Goal: Task Accomplishment & Management: Complete application form

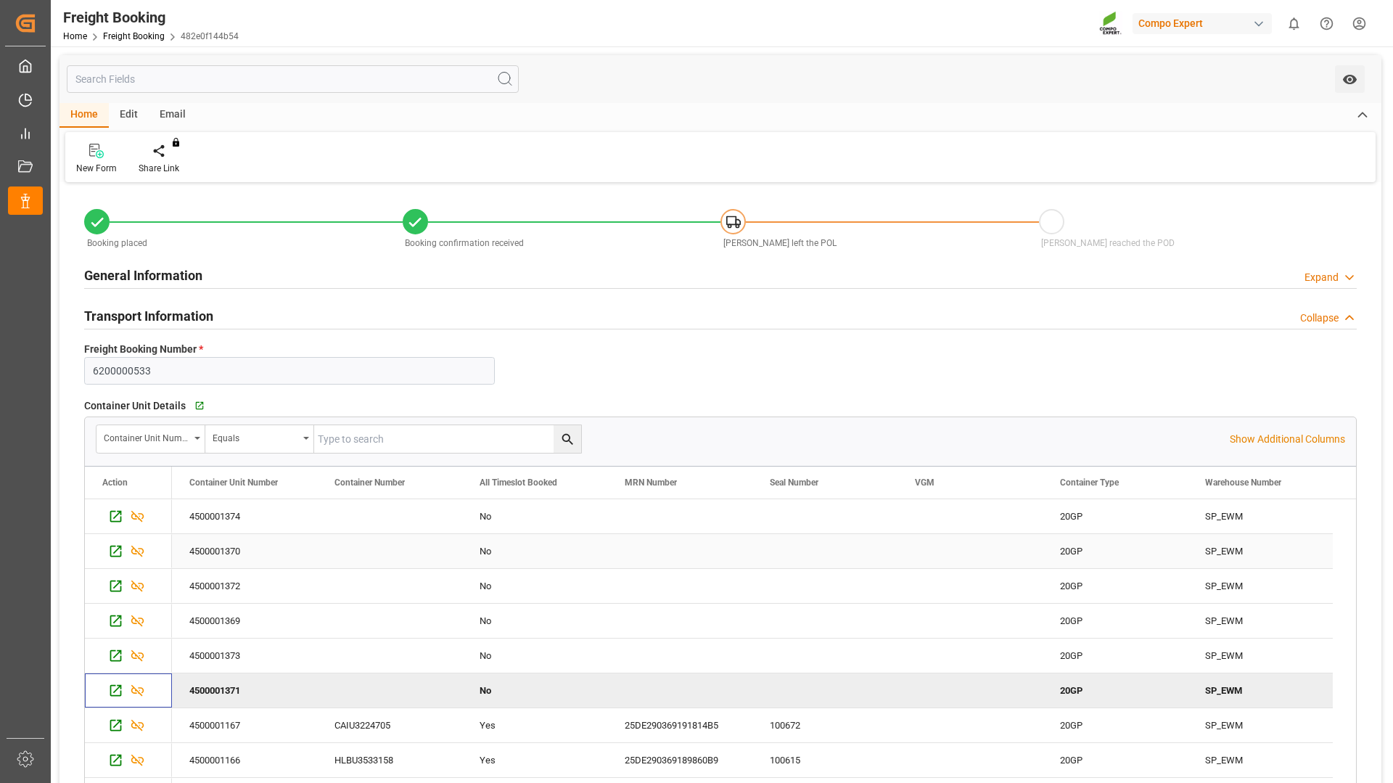
scroll to position [218, 0]
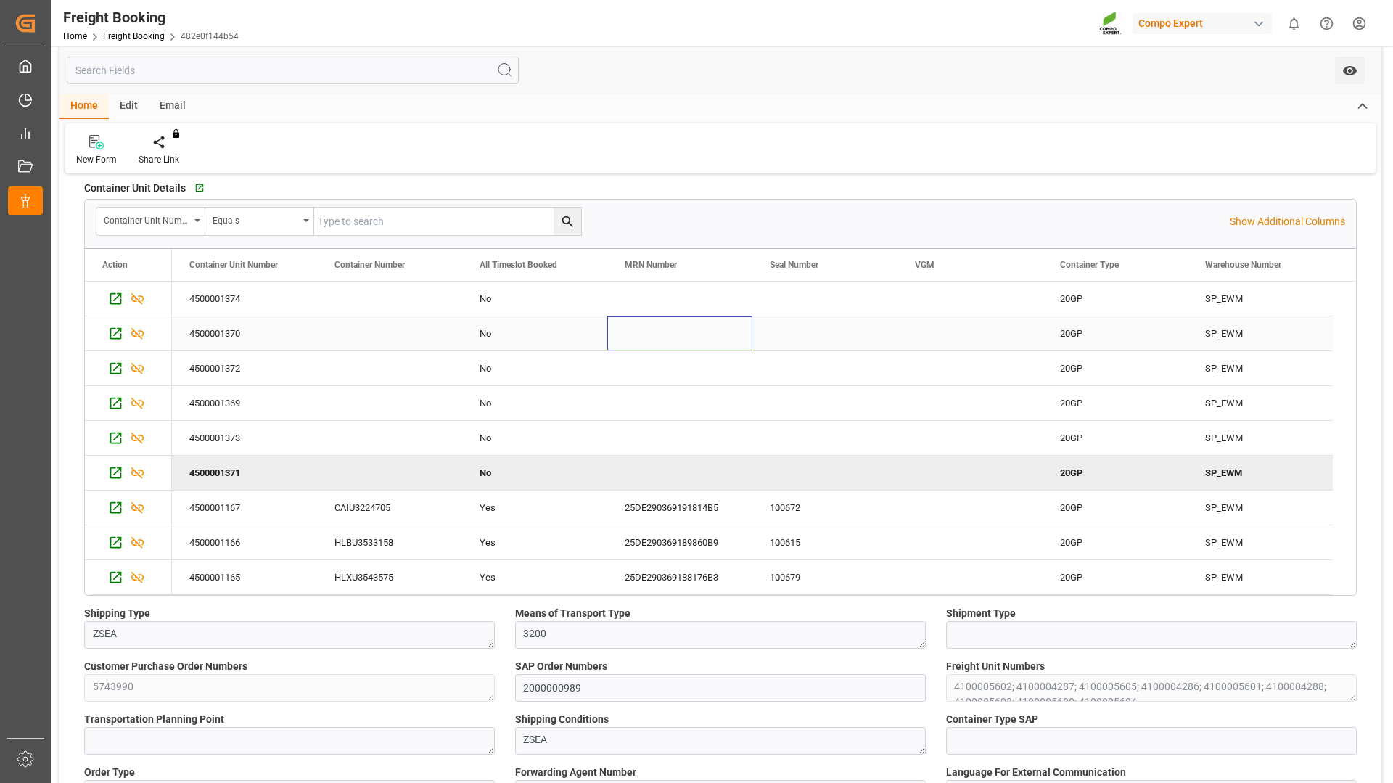
click at [622, 333] on div "Press SPACE to select this row." at bounding box center [679, 333] width 145 height 34
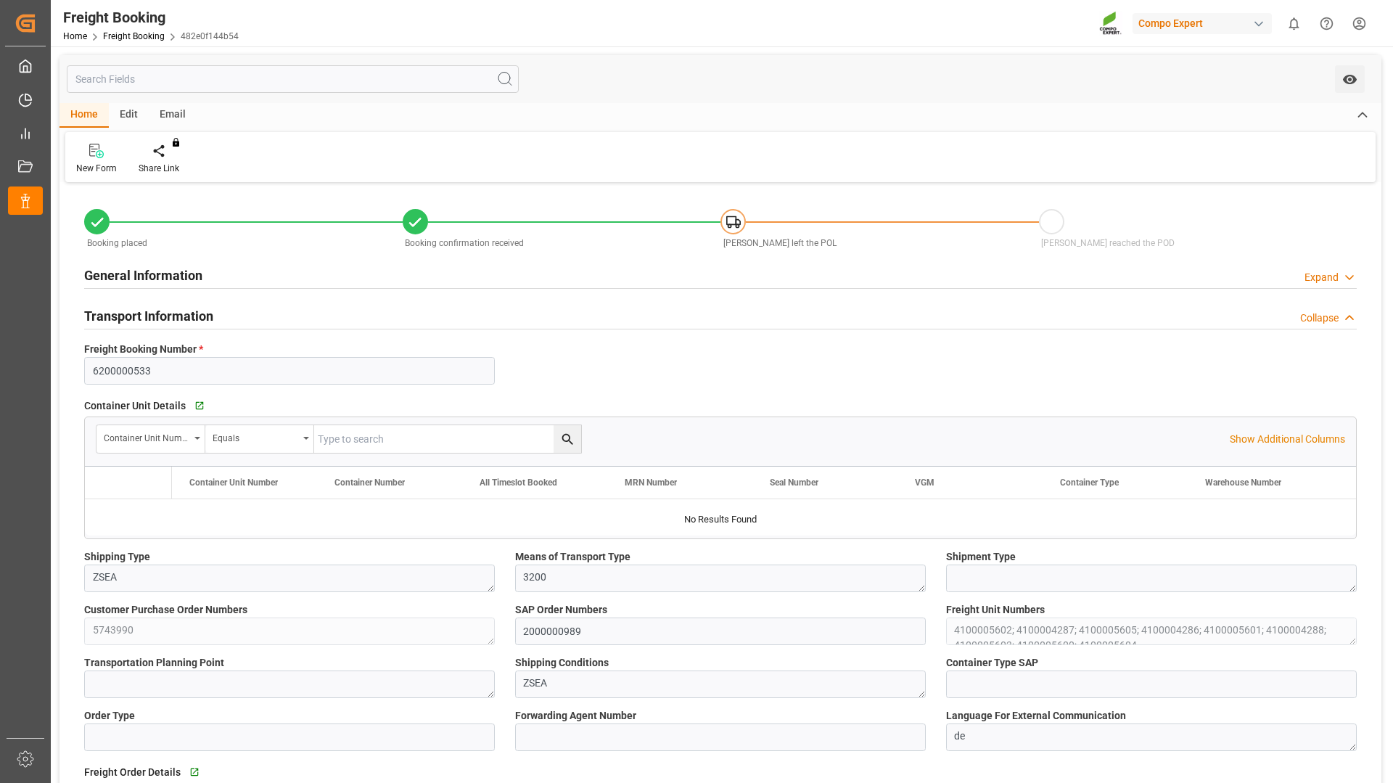
type input "Hapag [PERSON_NAME]"
type input "Hapag [PERSON_NAME] Aktiengesellschaft"
type input "9723277"
type input "BEANR"
type input "CLSAI"
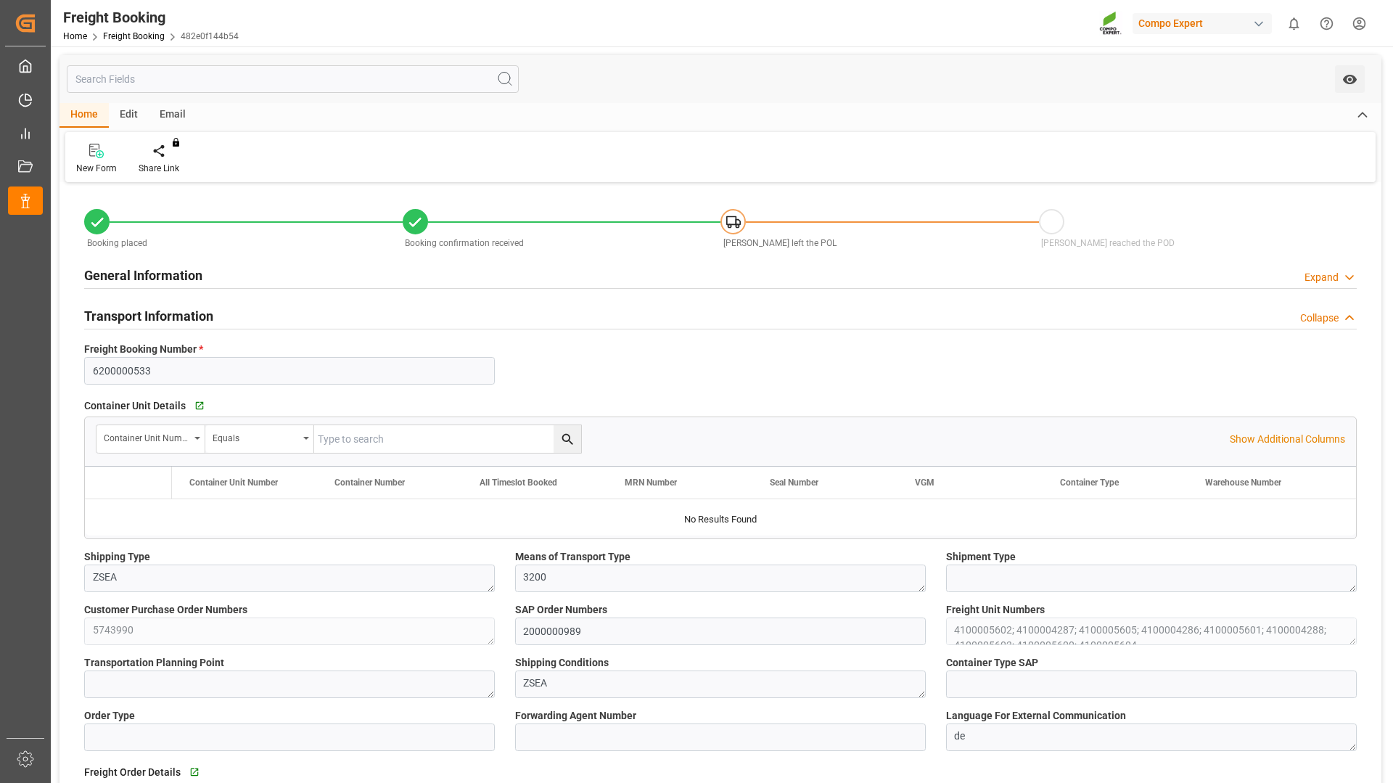
type input "0"
type input "172116"
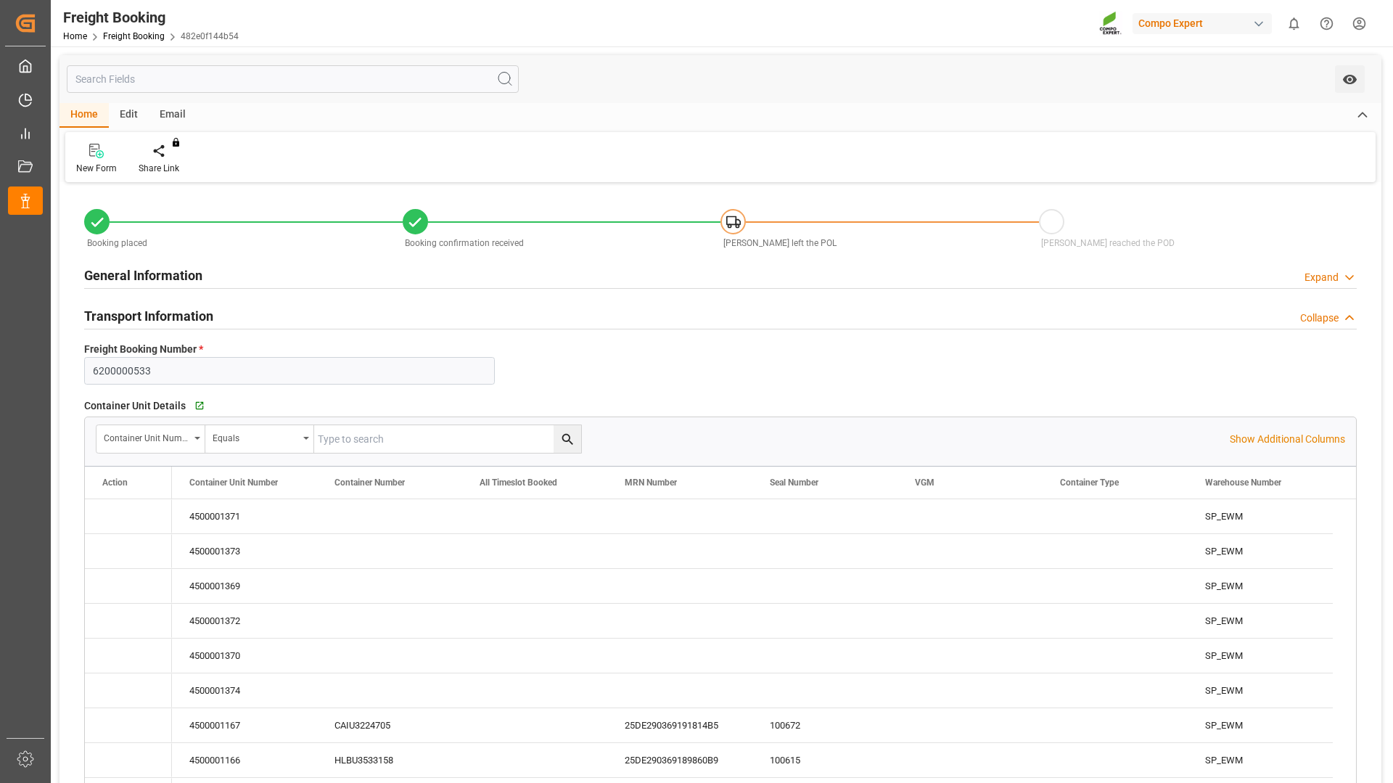
type input "[DATE] 01:00"
type input "[DATE] 00:00"
type input "[DATE] 15:16"
type input "[DATE] 11:37"
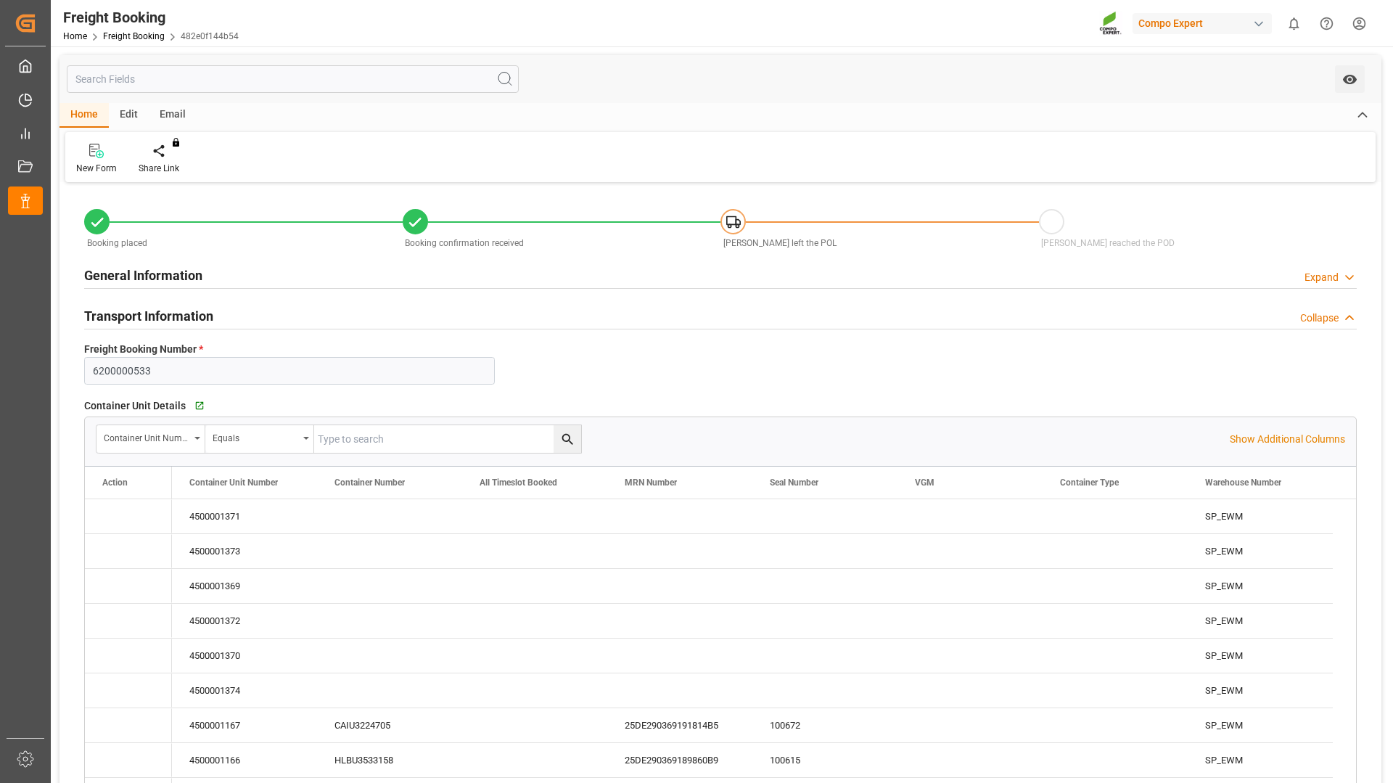
type input "[DATE] 11:37"
type input "[DATE] 11:41"
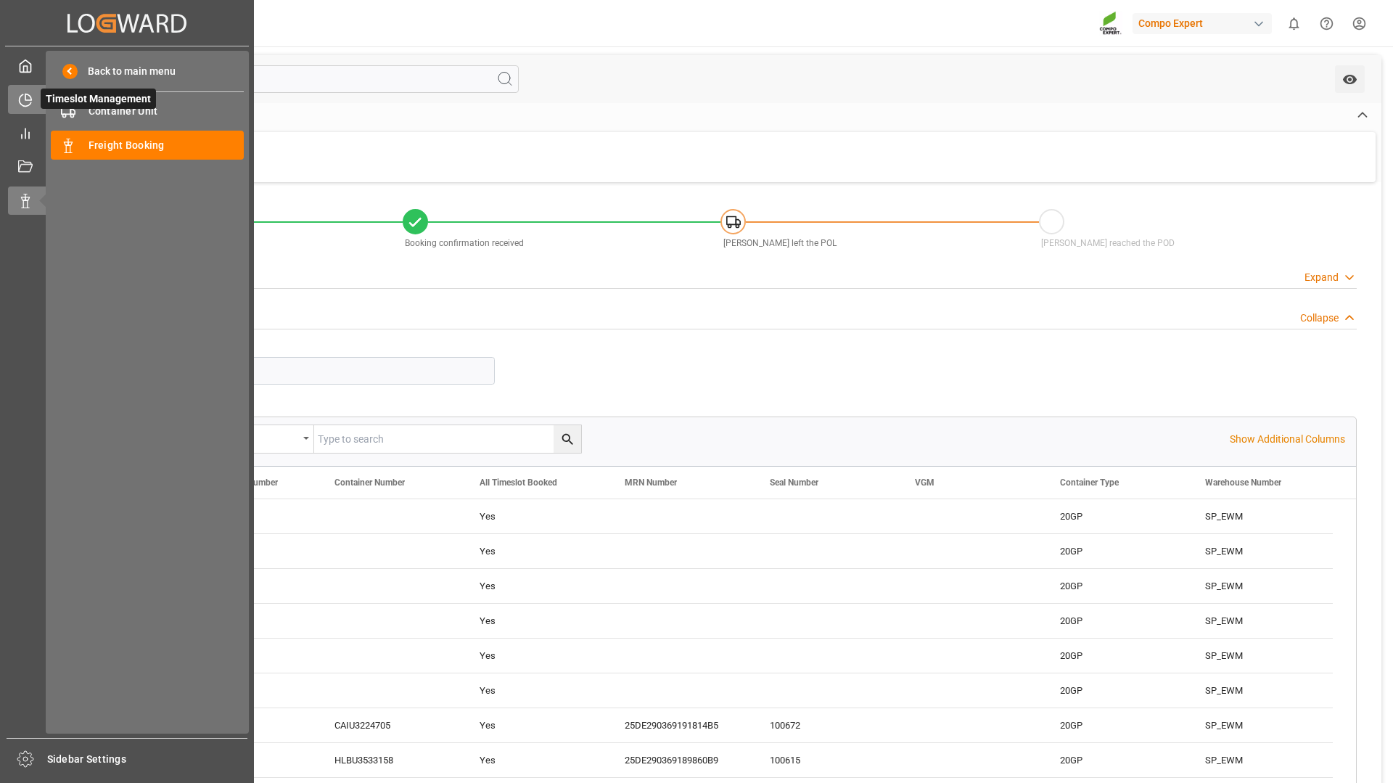
click at [25, 103] on icon at bounding box center [25, 100] width 15 height 15
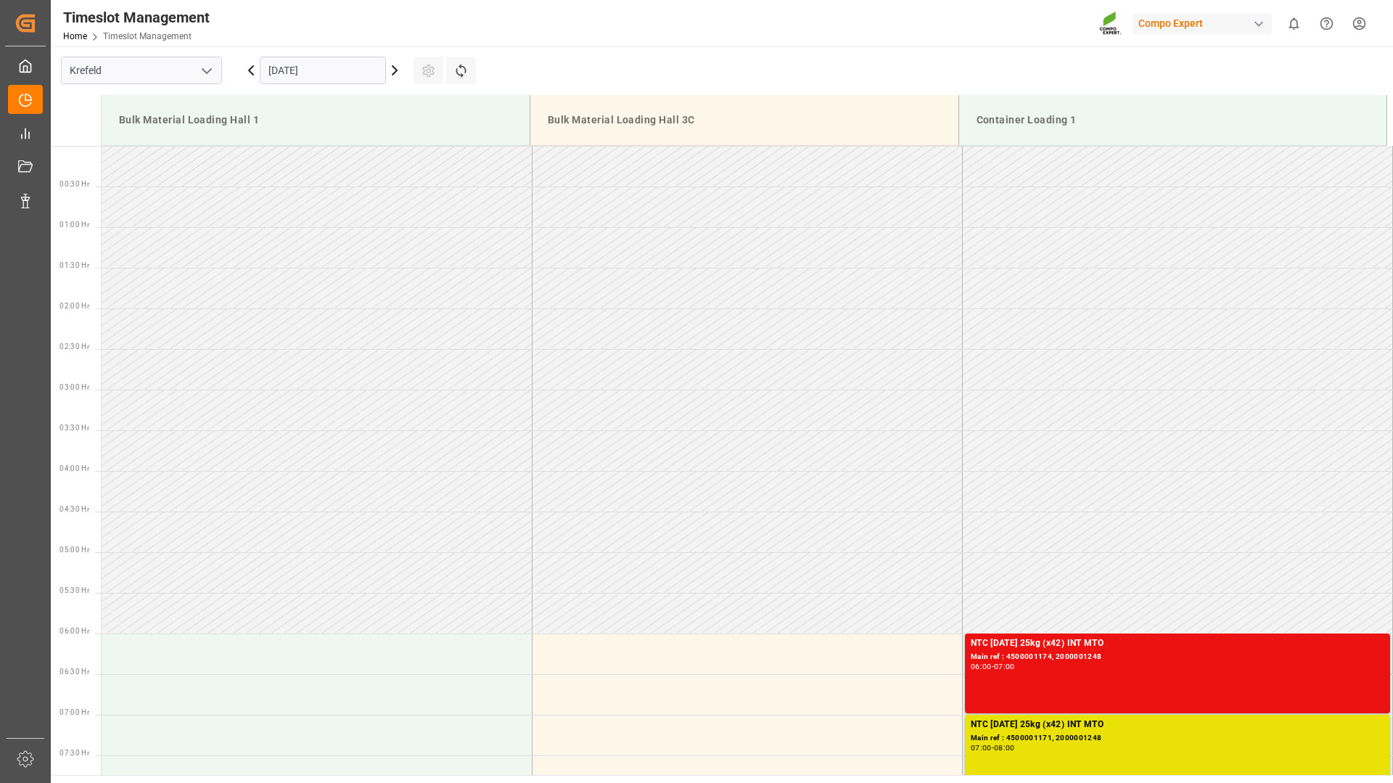
scroll to position [722, 0]
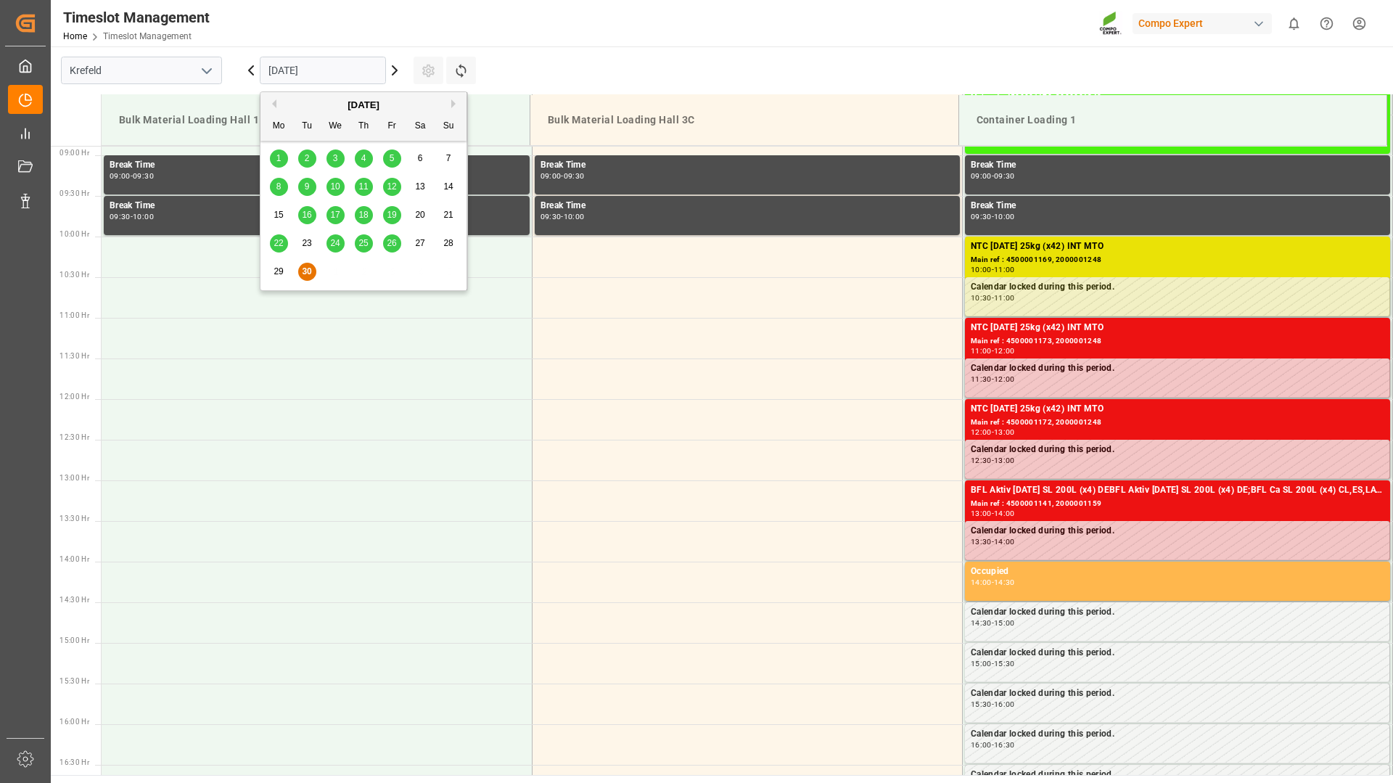
click at [365, 70] on input "[DATE]" at bounding box center [323, 71] width 126 height 28
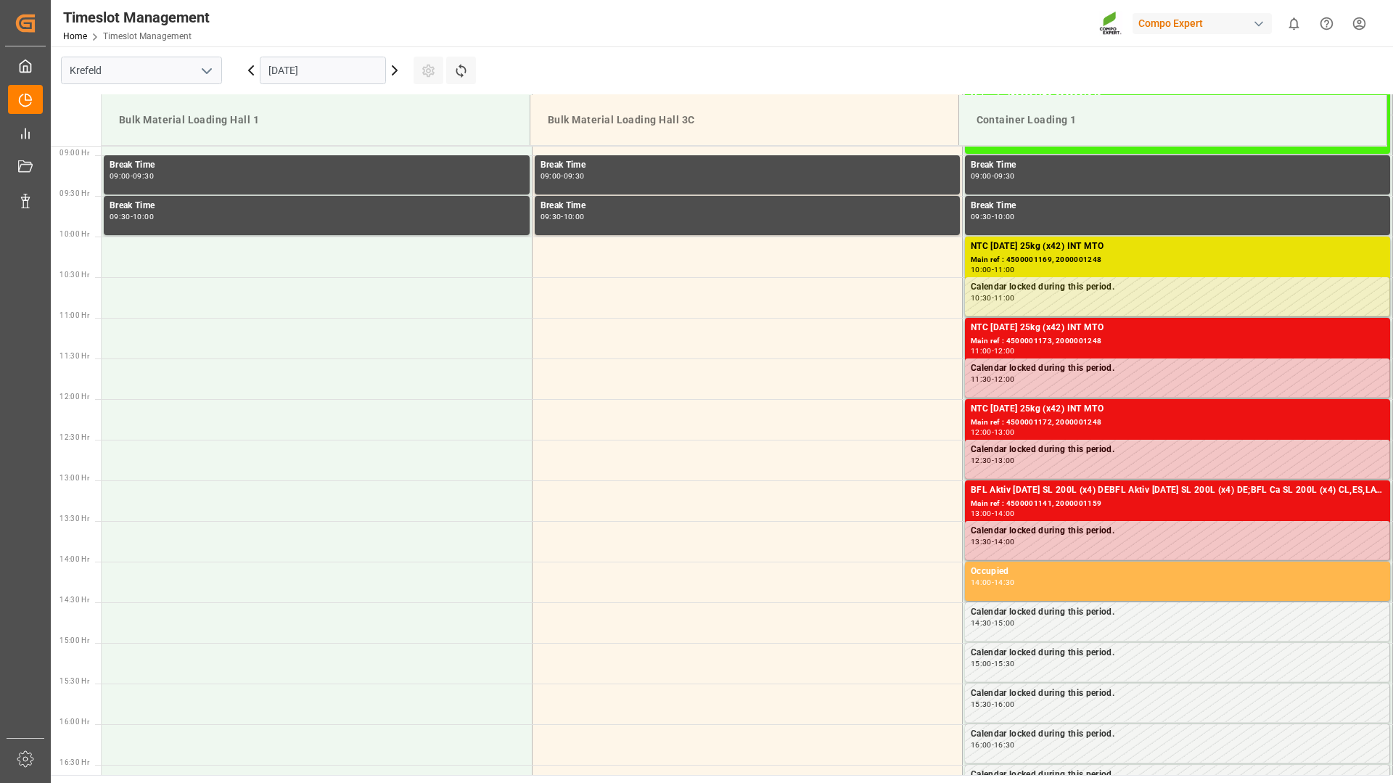
click at [395, 74] on icon at bounding box center [394, 70] width 17 height 17
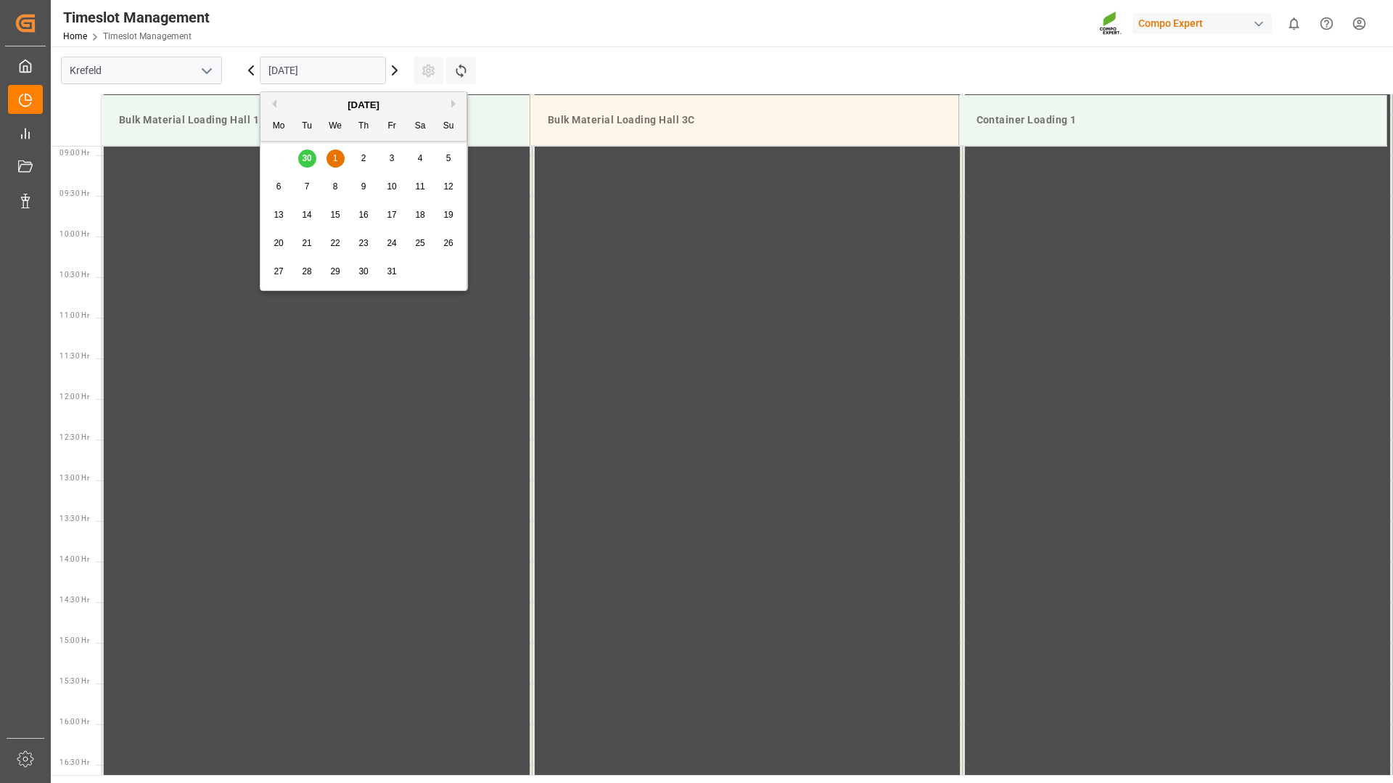
click at [326, 69] on input "[DATE]" at bounding box center [323, 71] width 126 height 28
click at [329, 192] on div "8" at bounding box center [335, 186] width 18 height 17
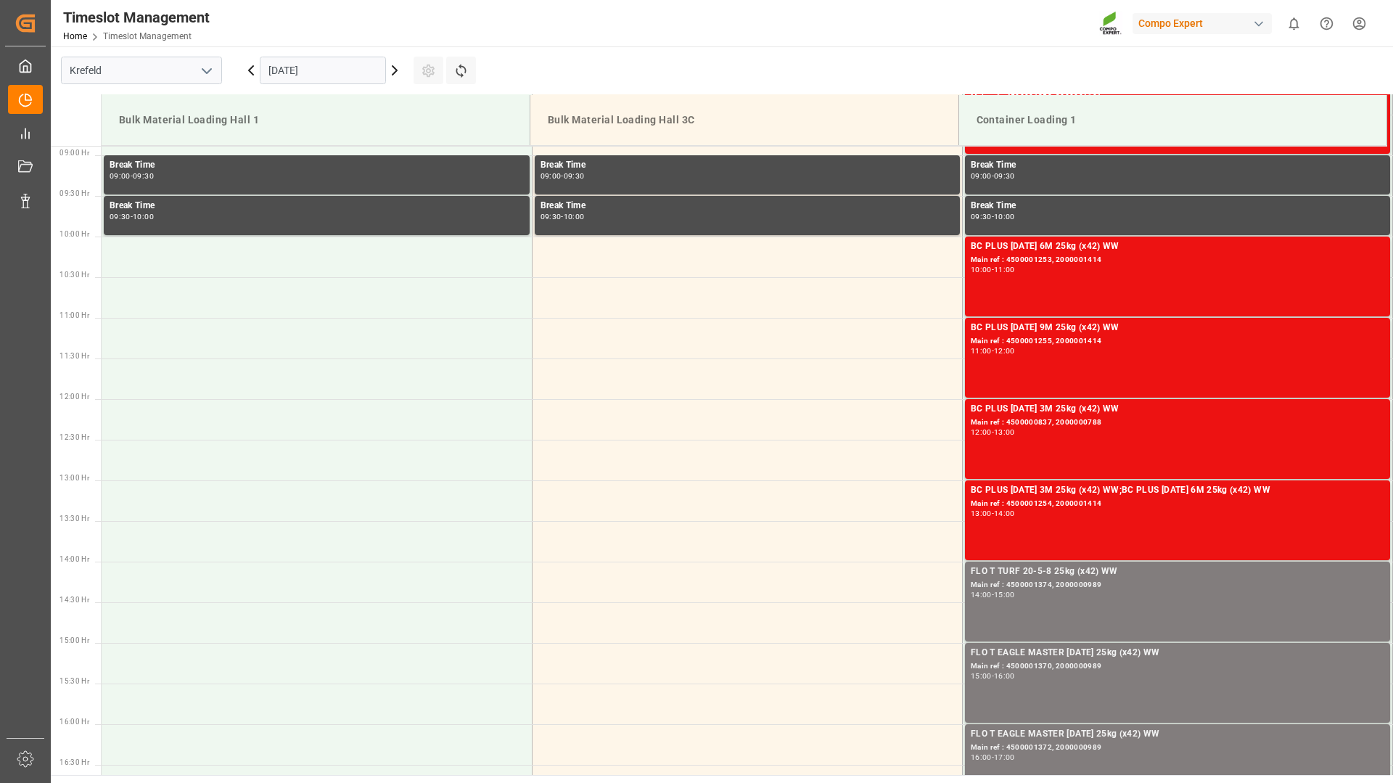
click at [366, 73] on input "[DATE]" at bounding box center [323, 71] width 126 height 28
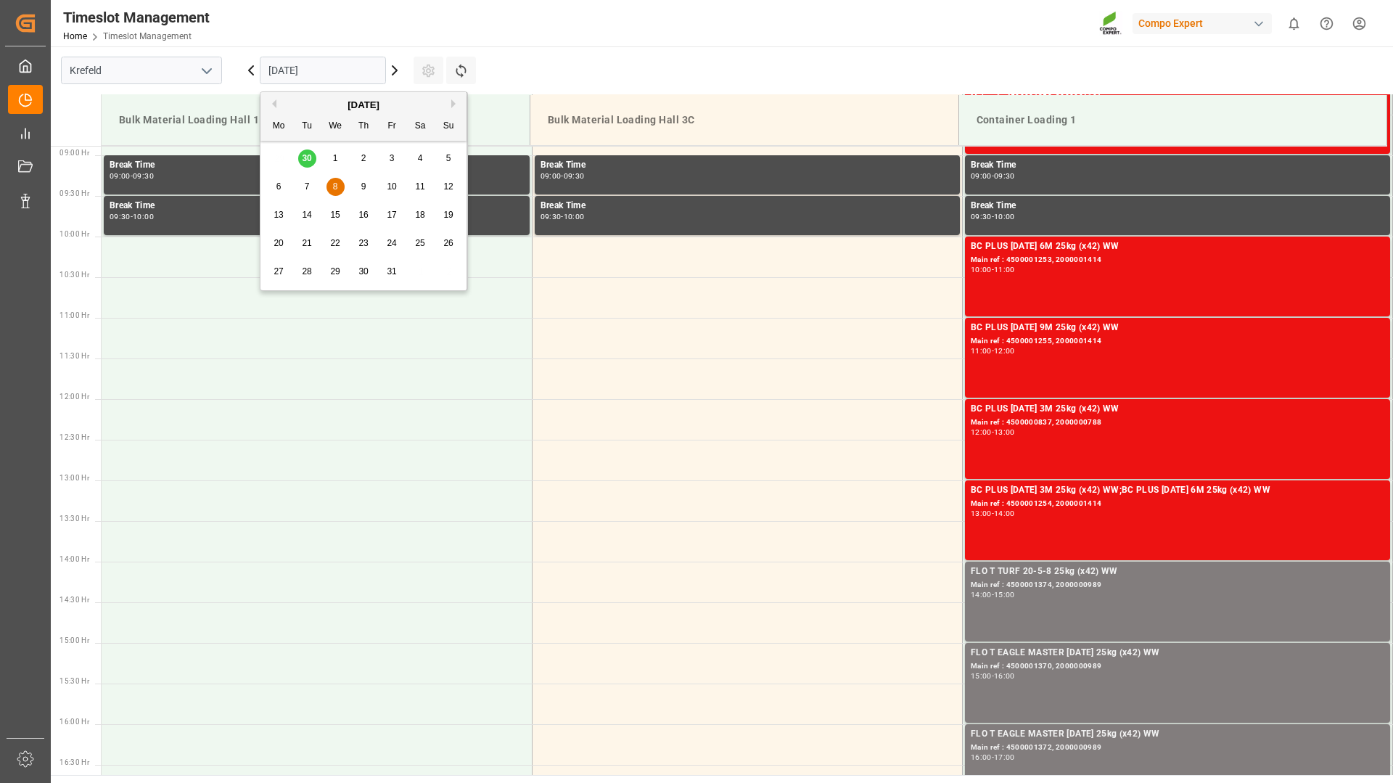
click at [305, 186] on span "7" at bounding box center [307, 186] width 5 height 10
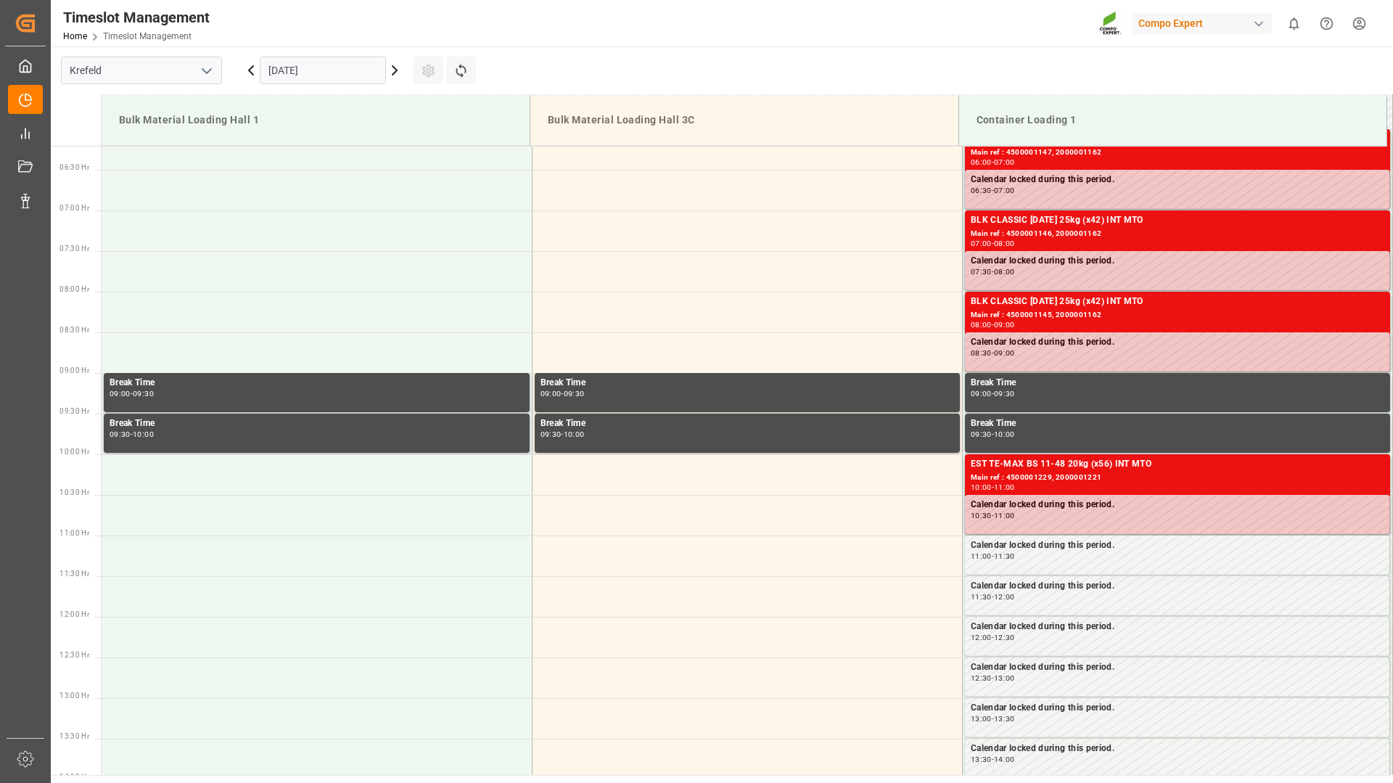
scroll to position [432, 0]
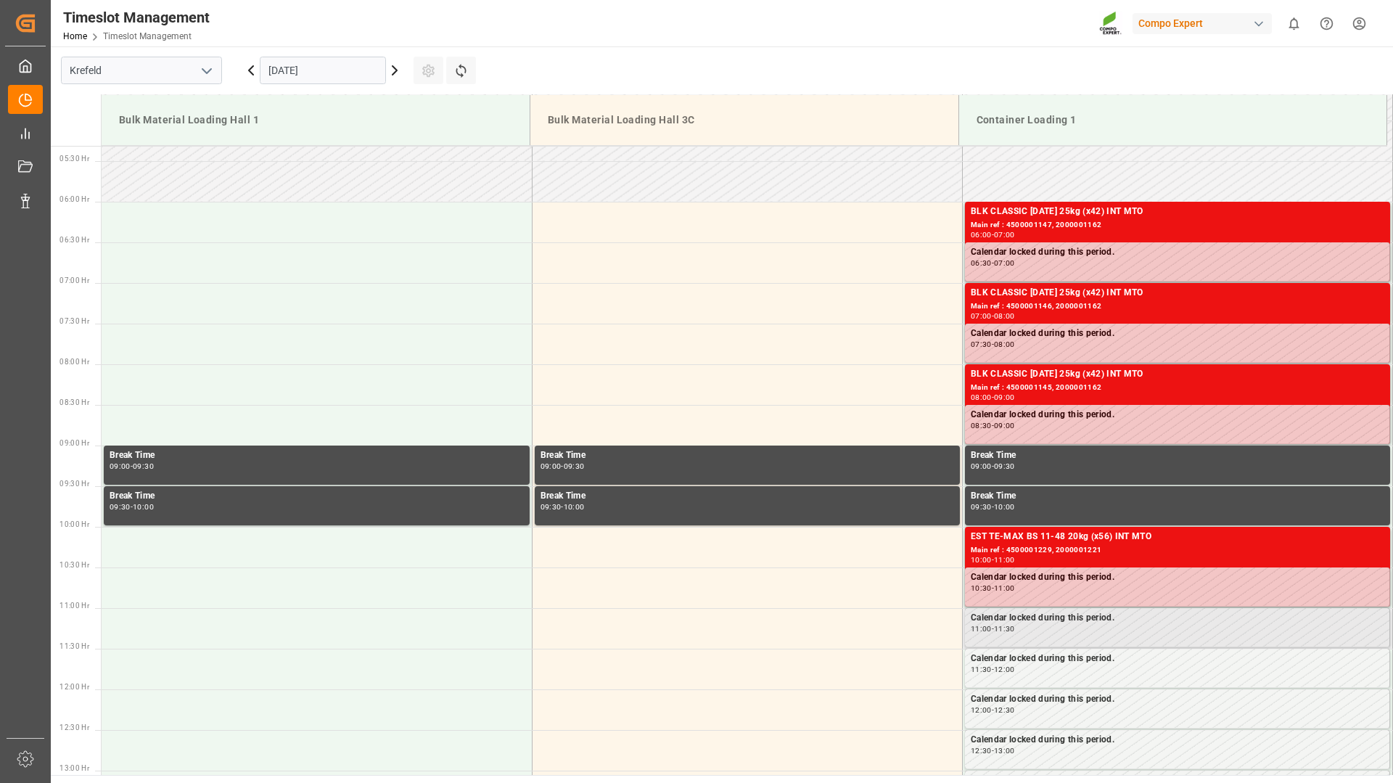
click at [1130, 638] on div "Calendar locked during this period. 11:00 - 11:30" at bounding box center [1177, 627] width 413 height 33
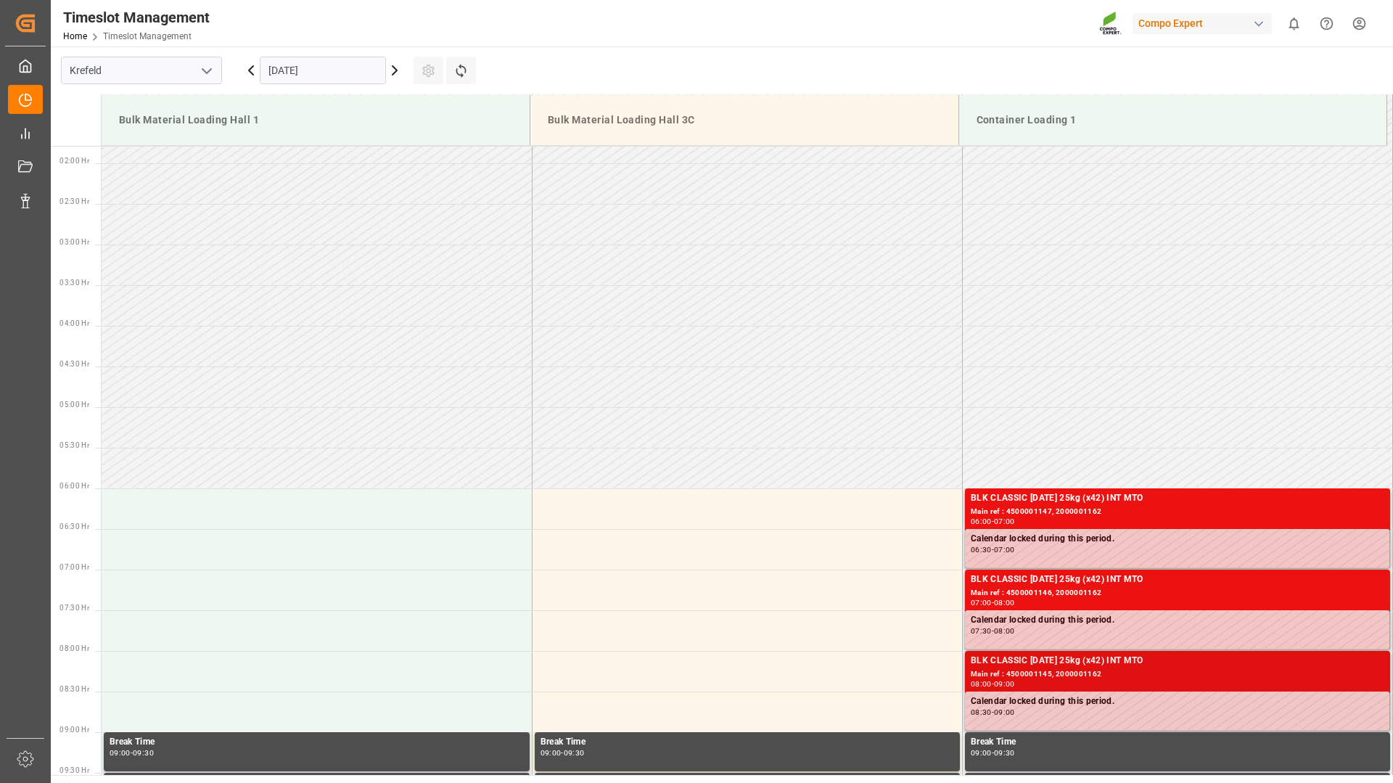
scroll to position [0, 0]
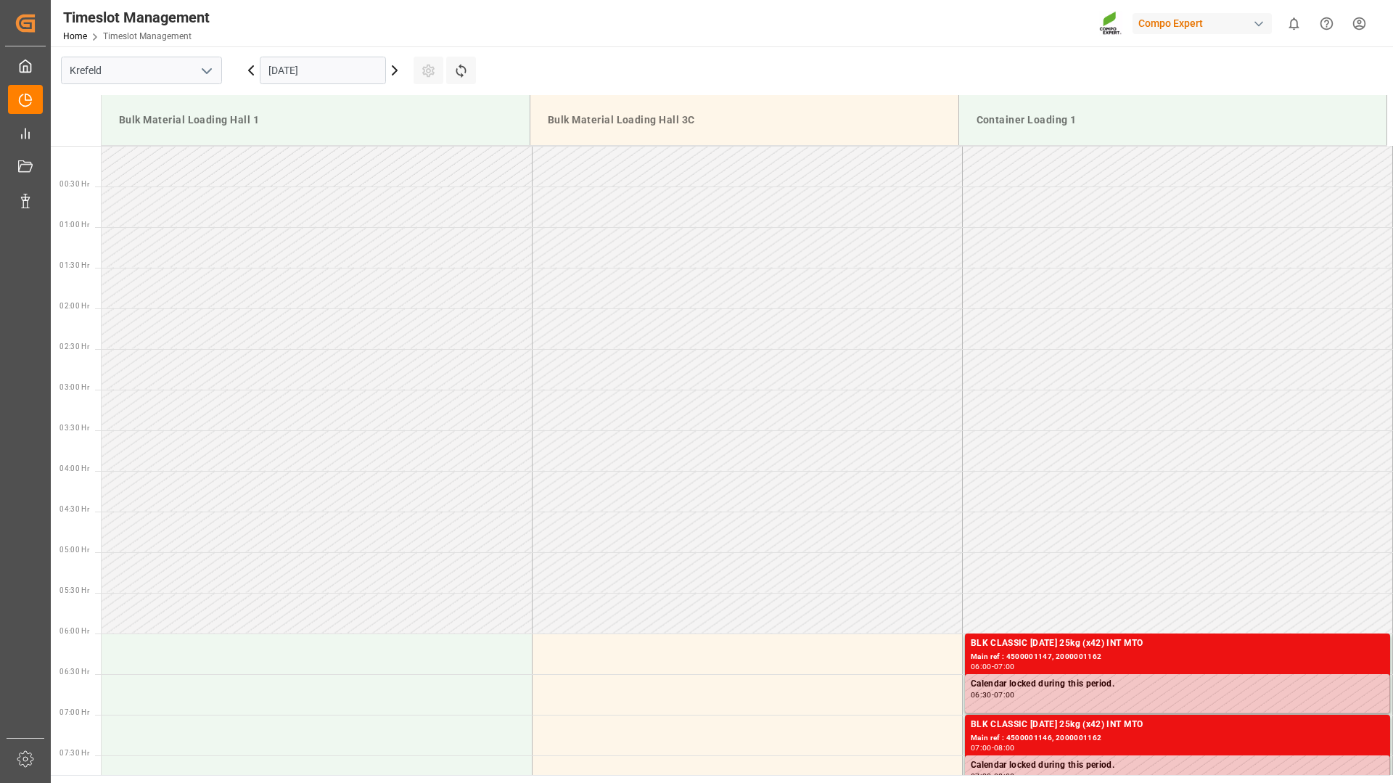
click at [395, 70] on icon at bounding box center [394, 70] width 17 height 17
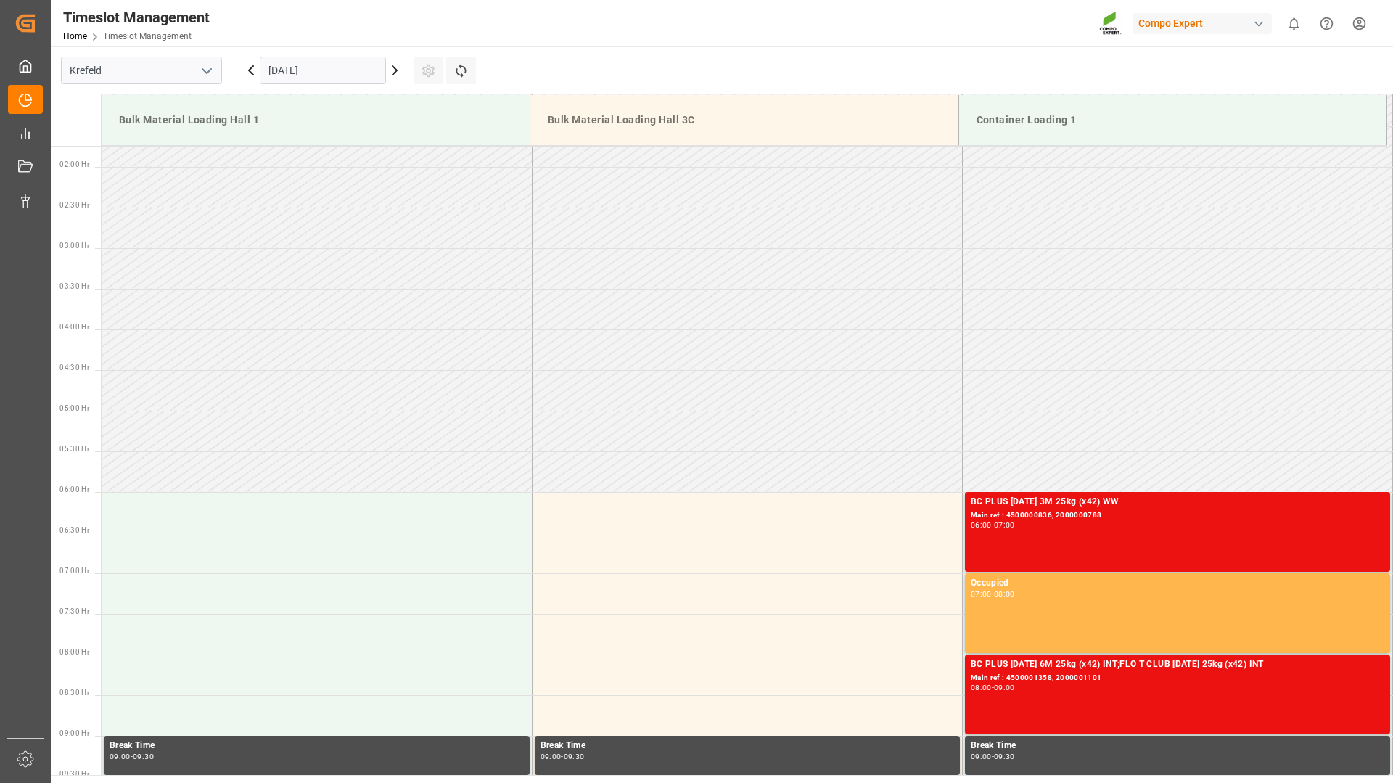
scroll to position [69, 0]
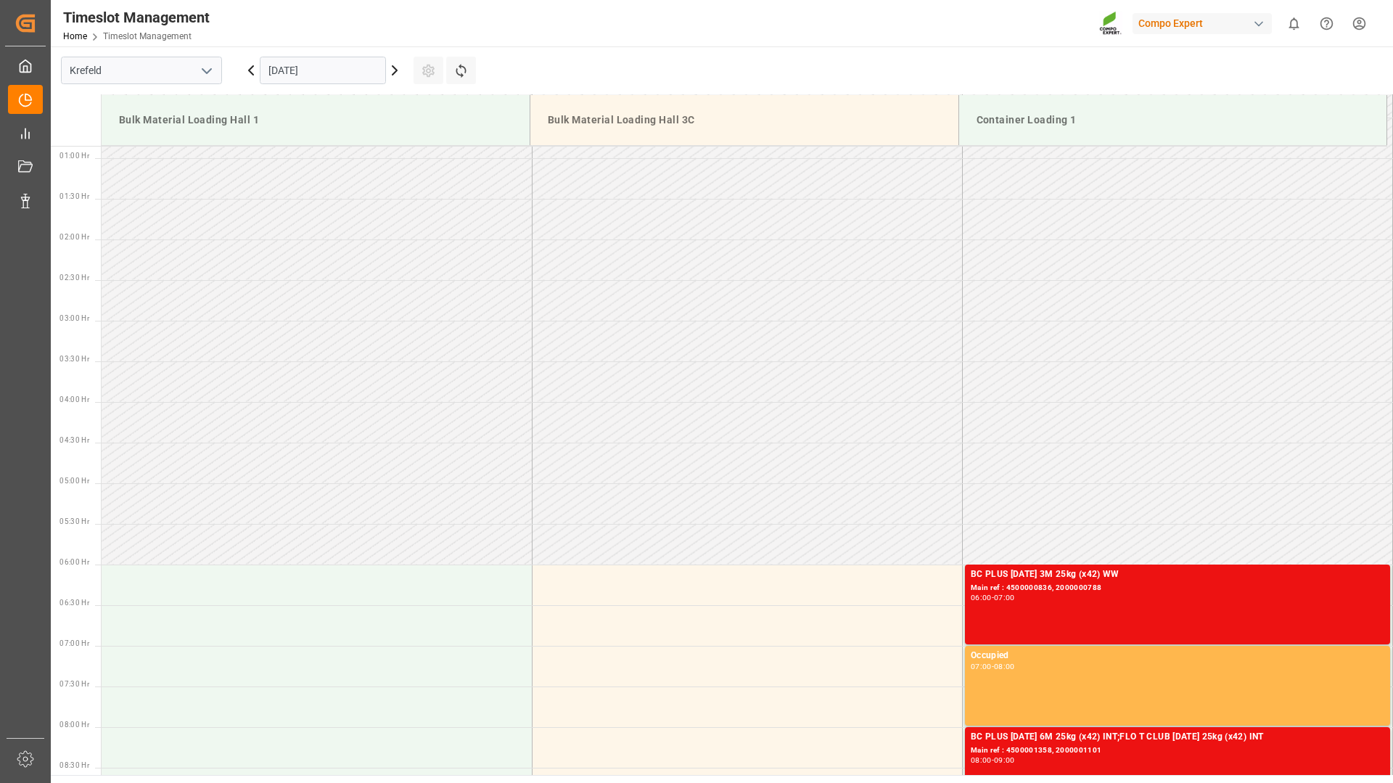
click at [394, 66] on icon at bounding box center [394, 70] width 17 height 17
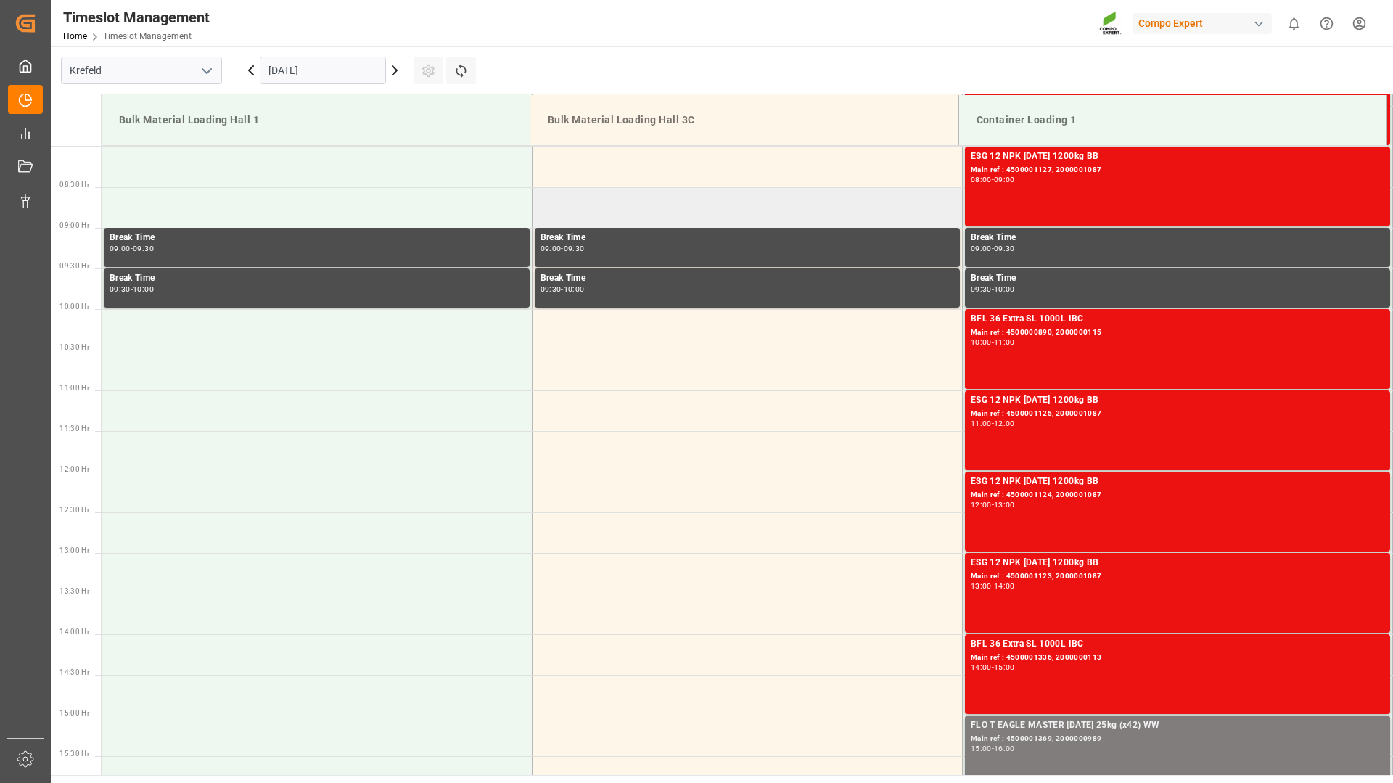
scroll to position [359, 0]
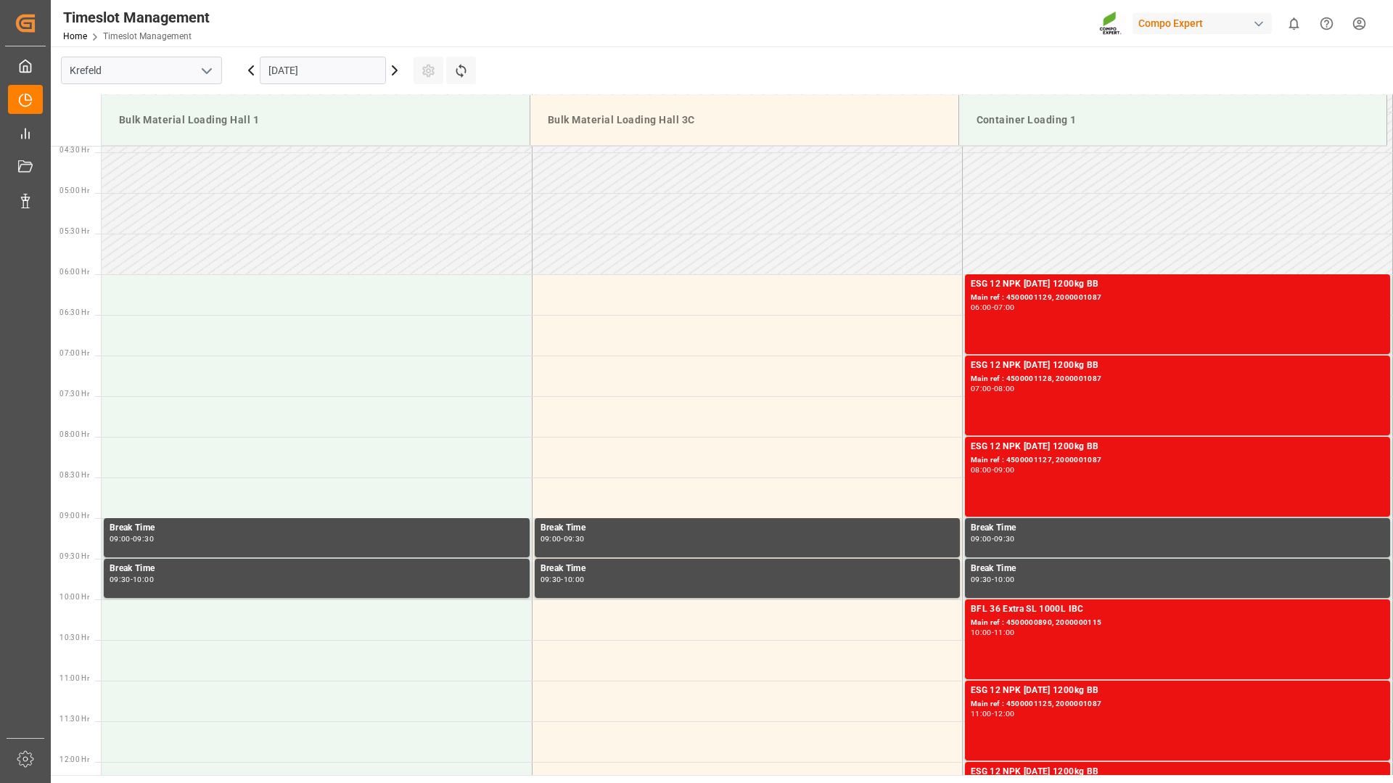
click at [392, 68] on icon at bounding box center [394, 70] width 17 height 17
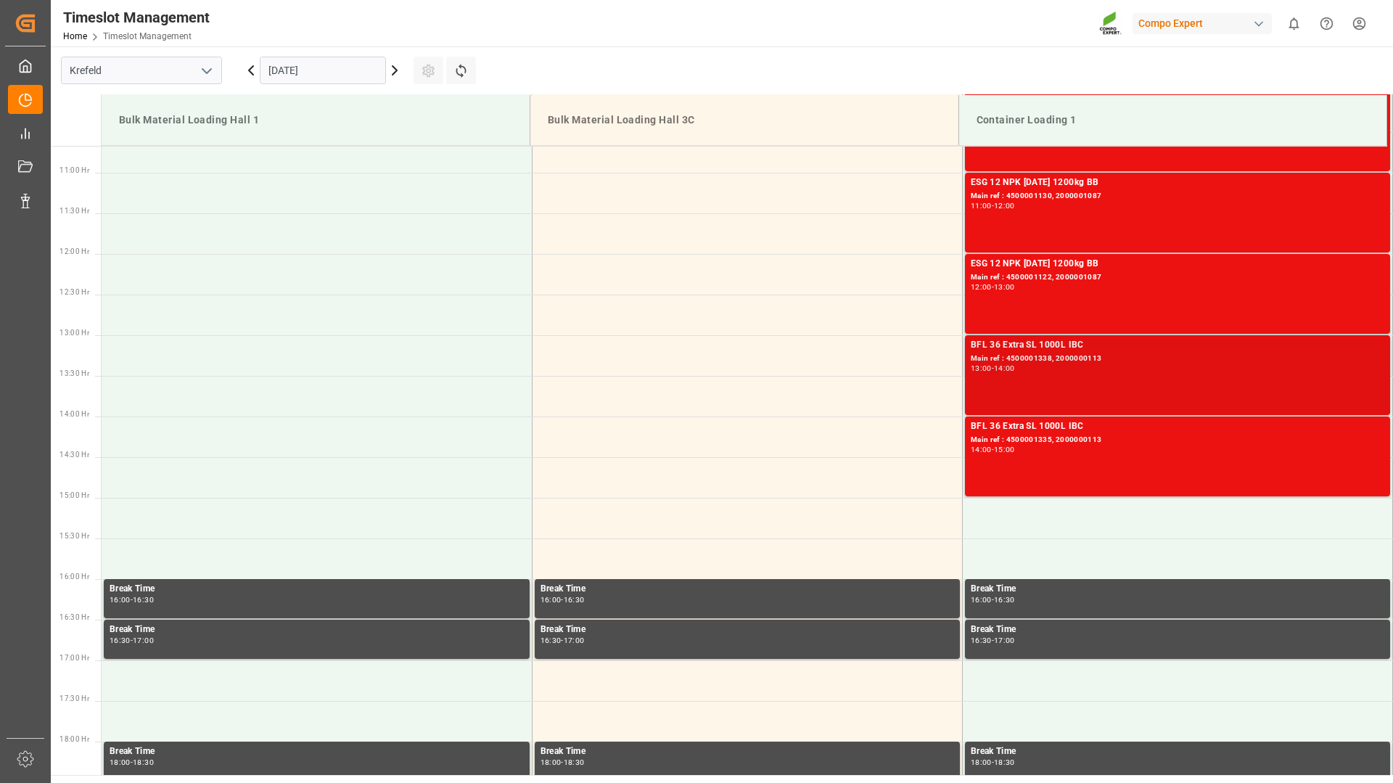
scroll to position [794, 0]
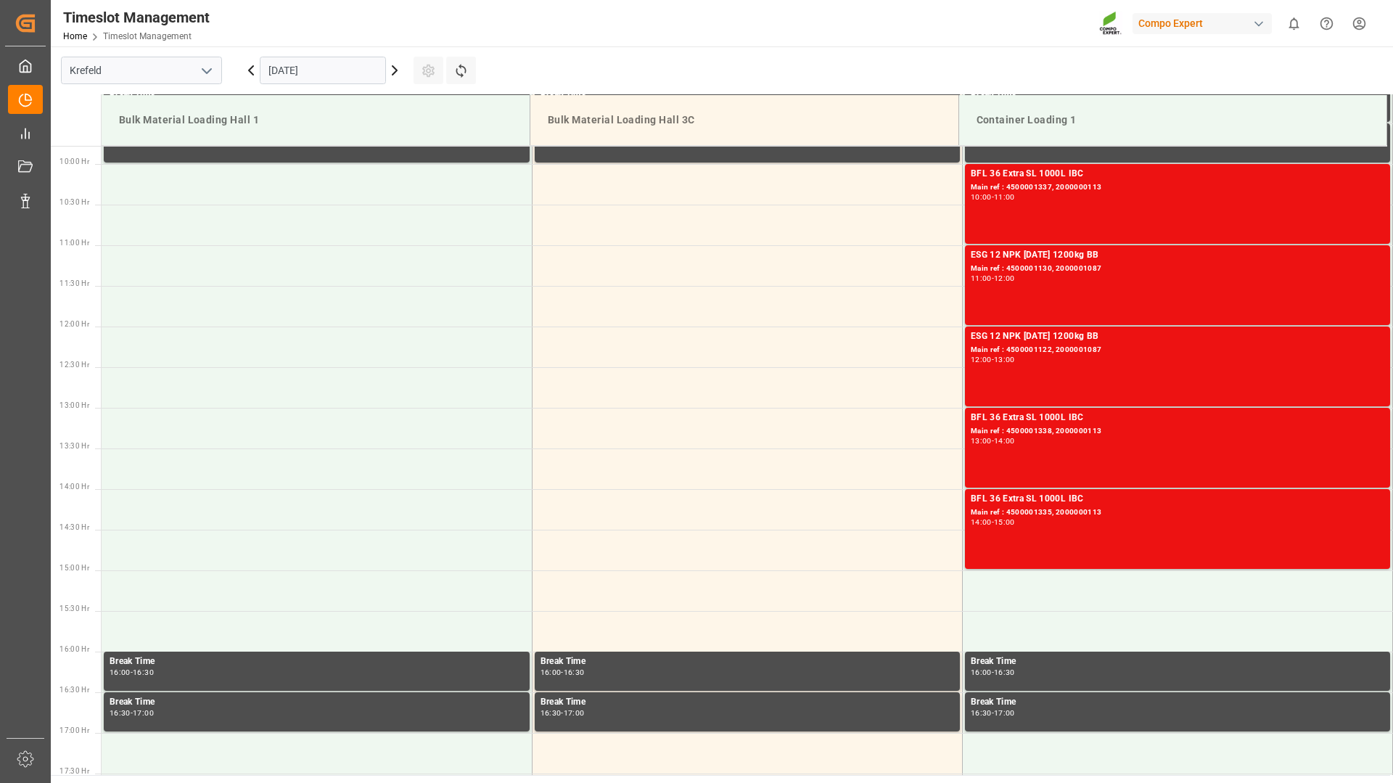
click at [397, 68] on icon at bounding box center [394, 70] width 17 height 17
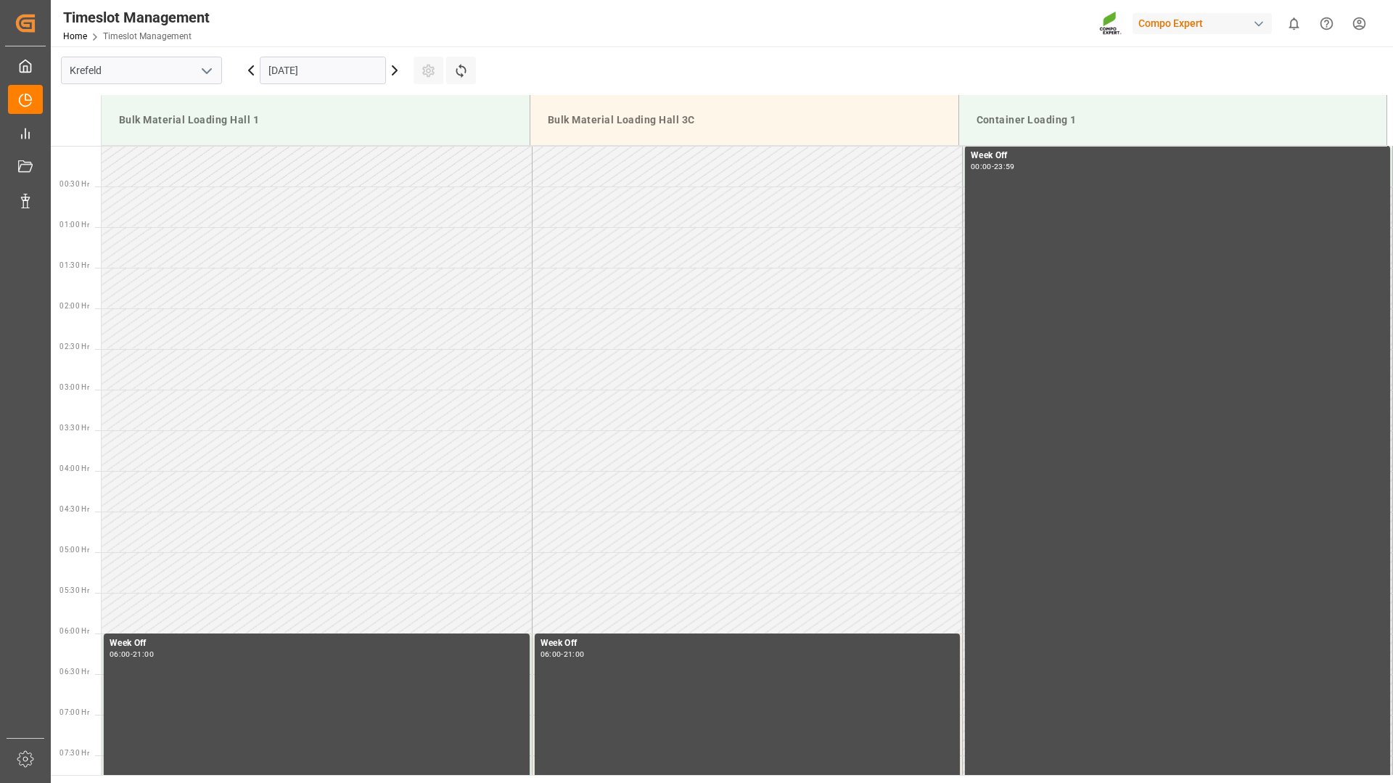
scroll to position [722, 0]
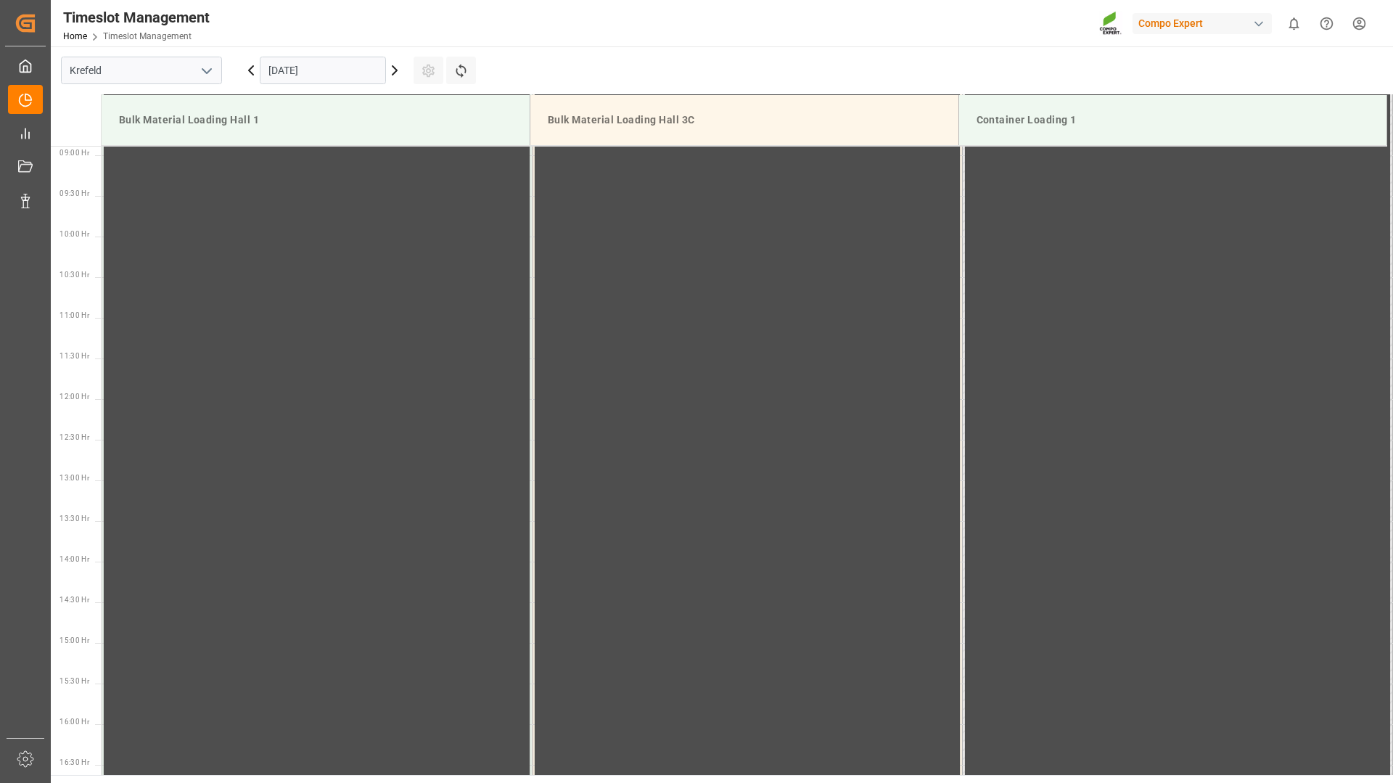
click at [395, 69] on icon at bounding box center [394, 70] width 4 height 9
click at [389, 70] on icon at bounding box center [394, 70] width 17 height 17
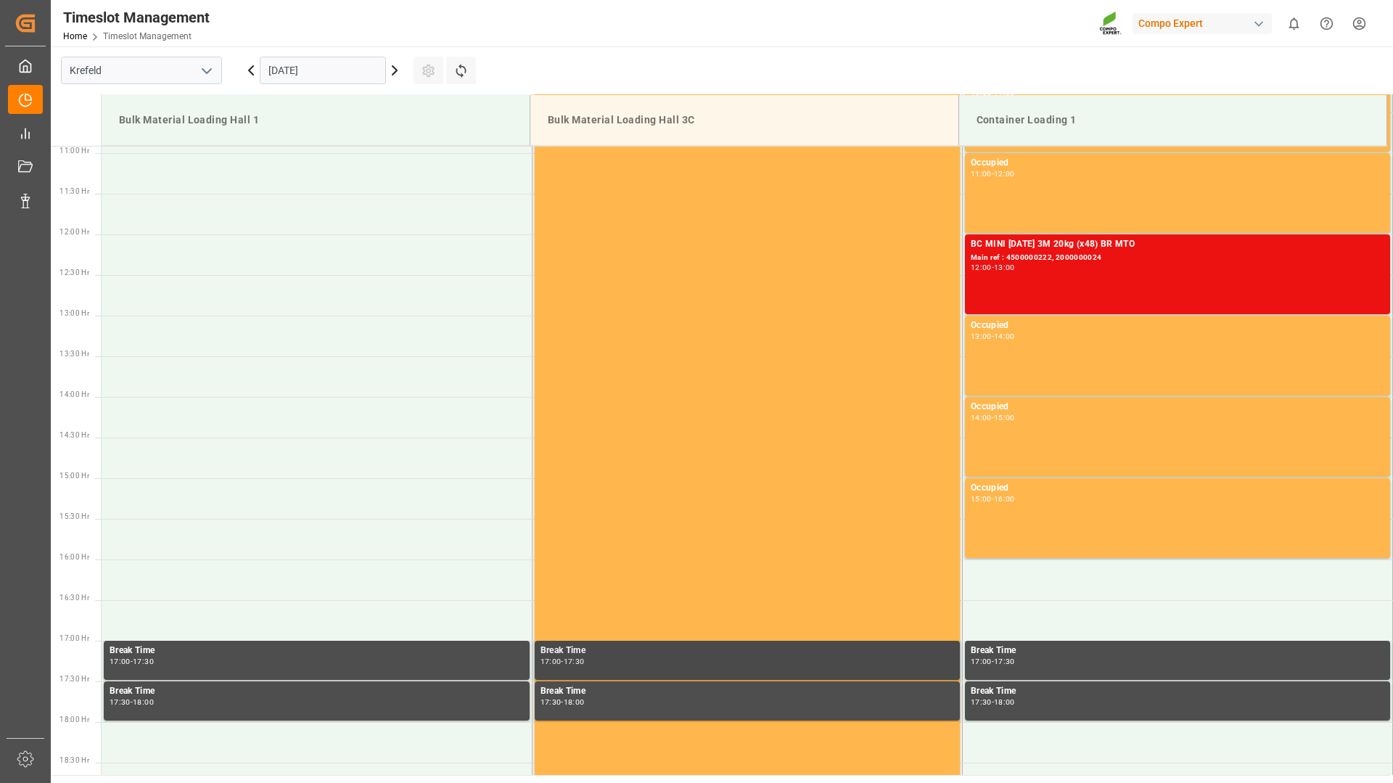
scroll to position [669, 0]
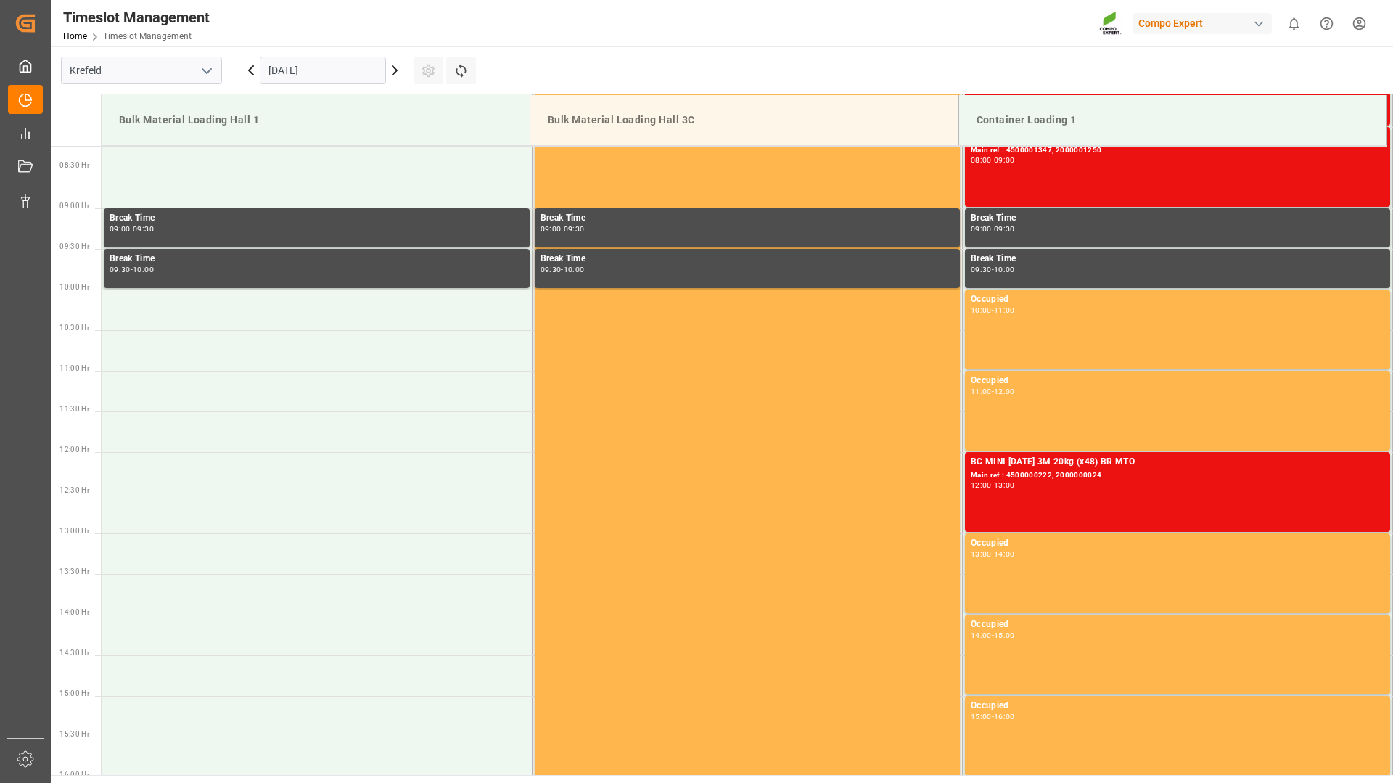
click at [390, 72] on icon at bounding box center [394, 70] width 17 height 17
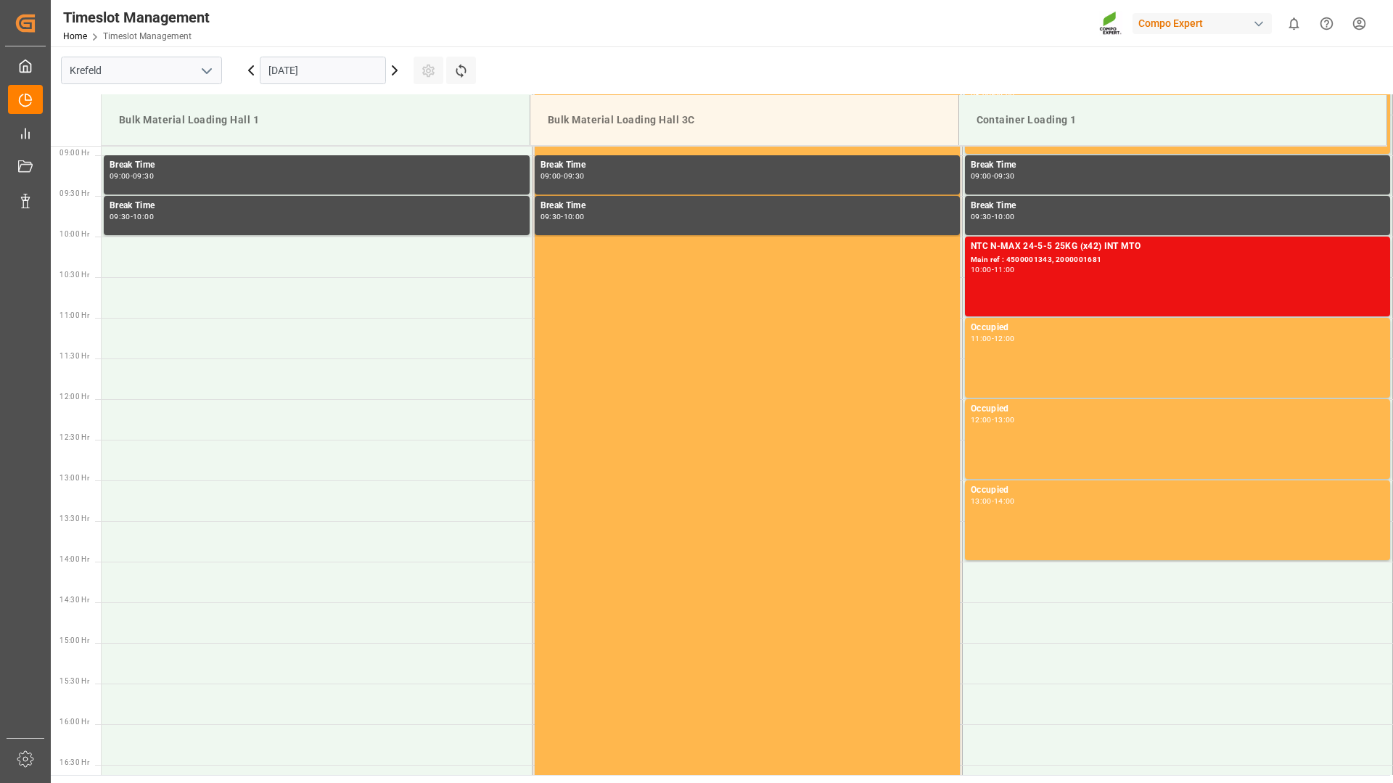
scroll to position [432, 0]
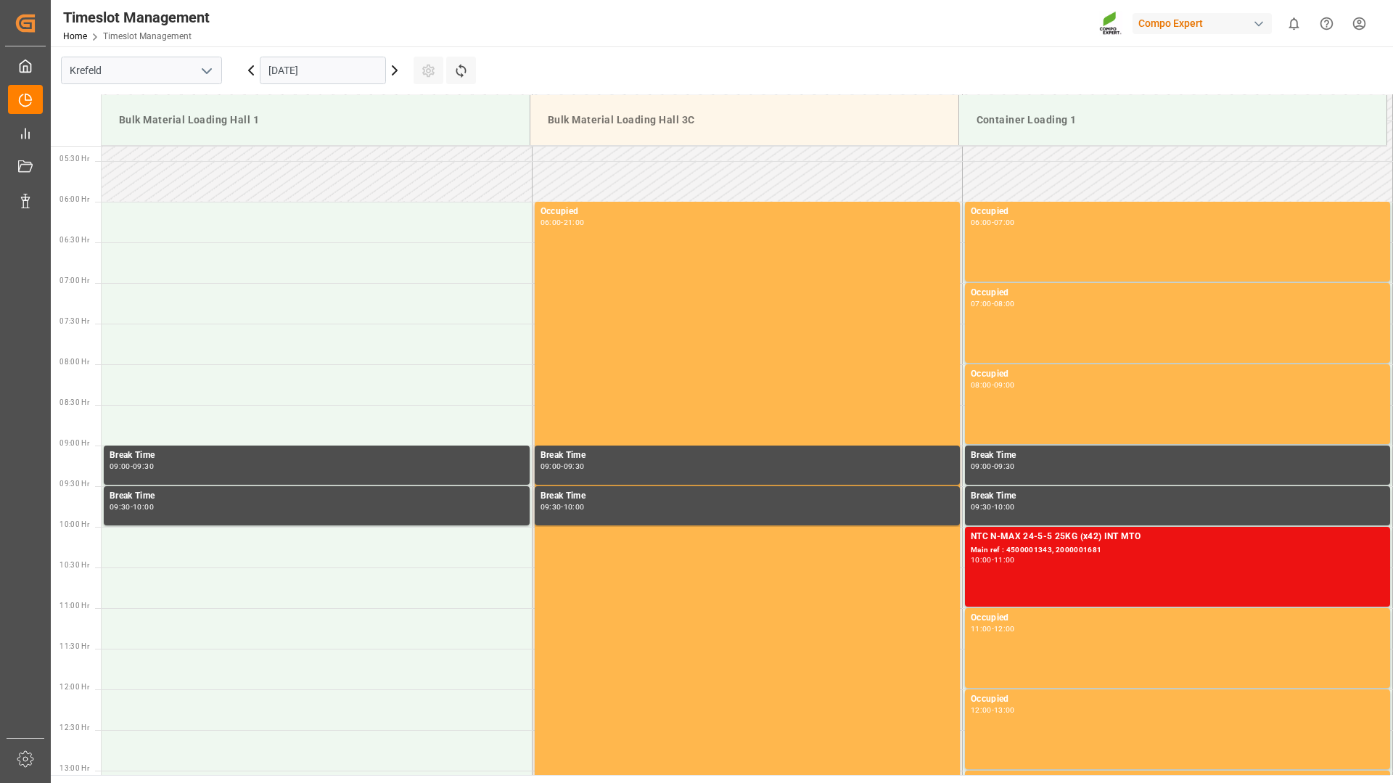
click at [247, 67] on icon at bounding box center [250, 70] width 17 height 17
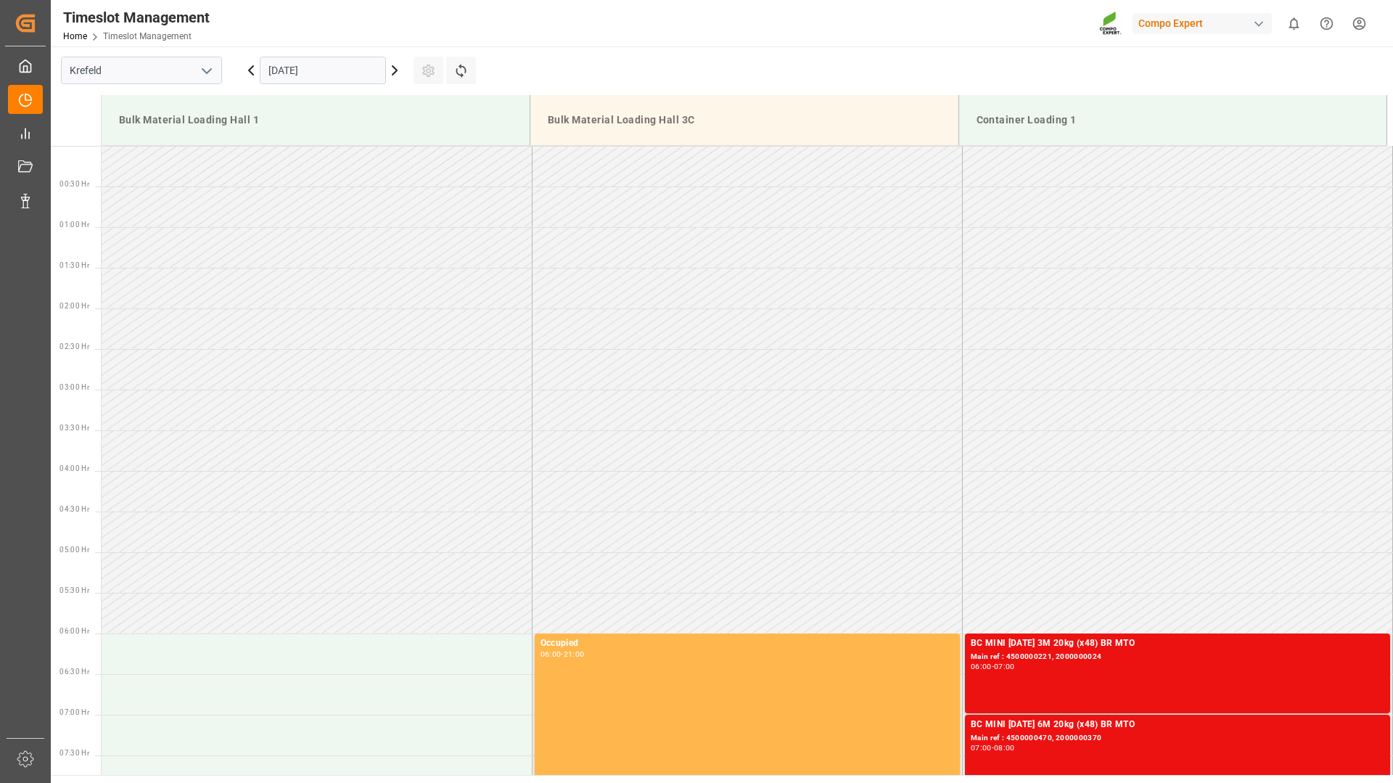
scroll to position [722, 0]
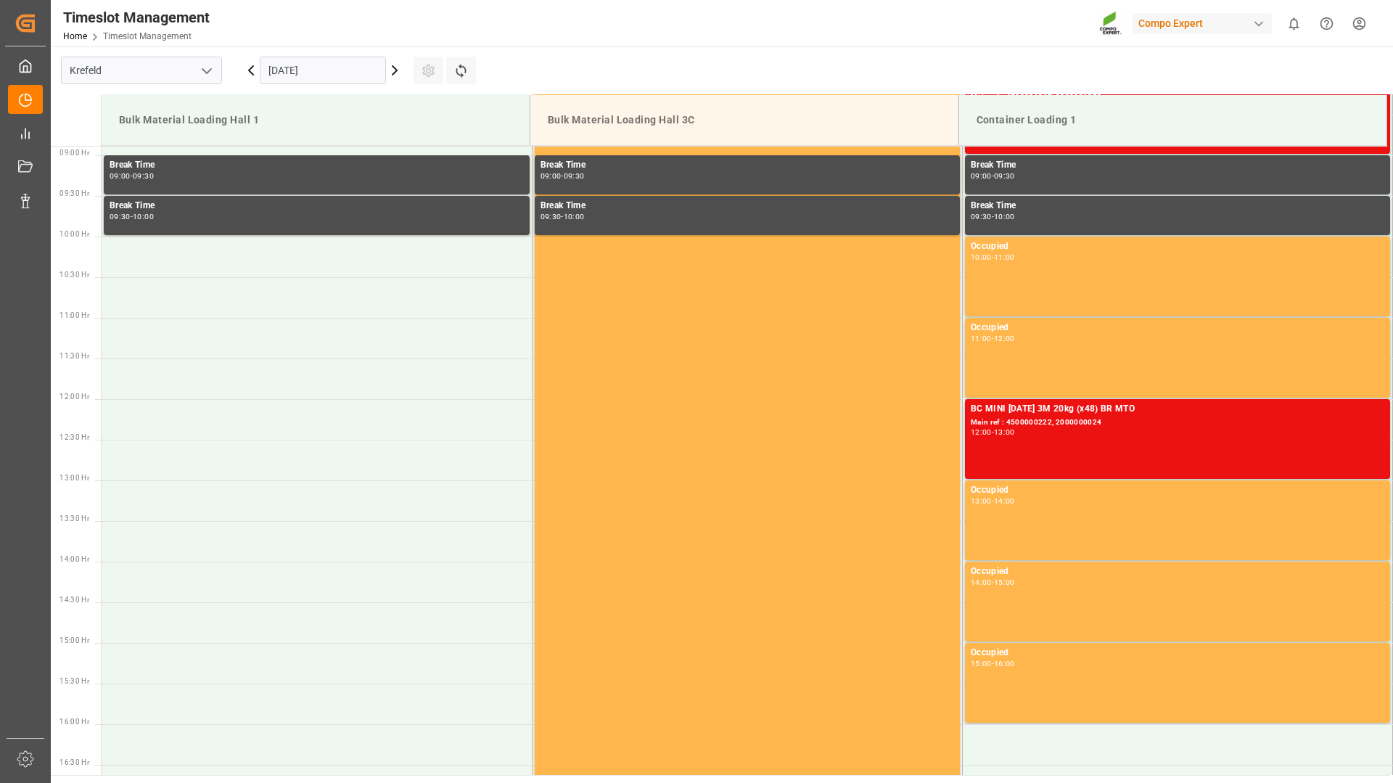
click at [250, 70] on icon at bounding box center [250, 70] width 17 height 17
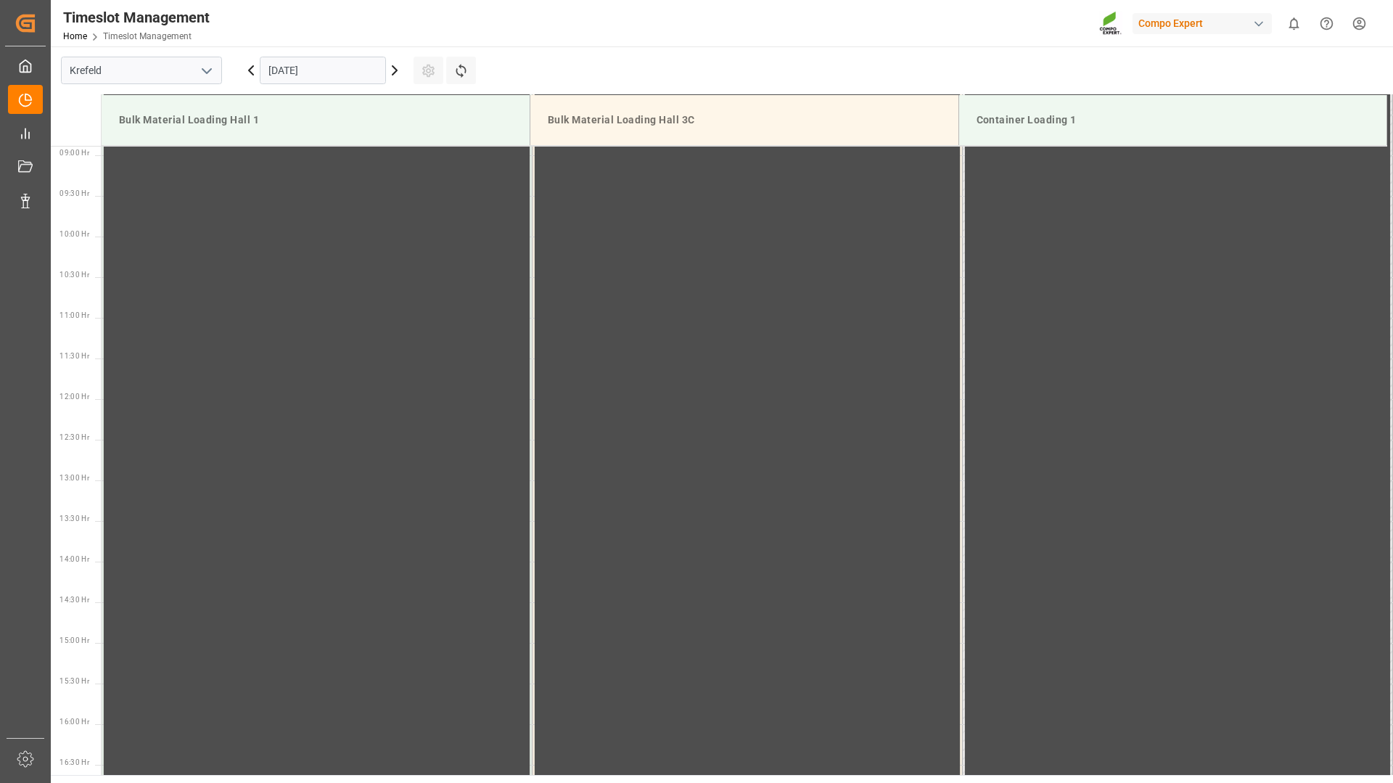
click at [253, 72] on icon at bounding box center [250, 70] width 17 height 17
click at [248, 71] on icon at bounding box center [250, 70] width 17 height 17
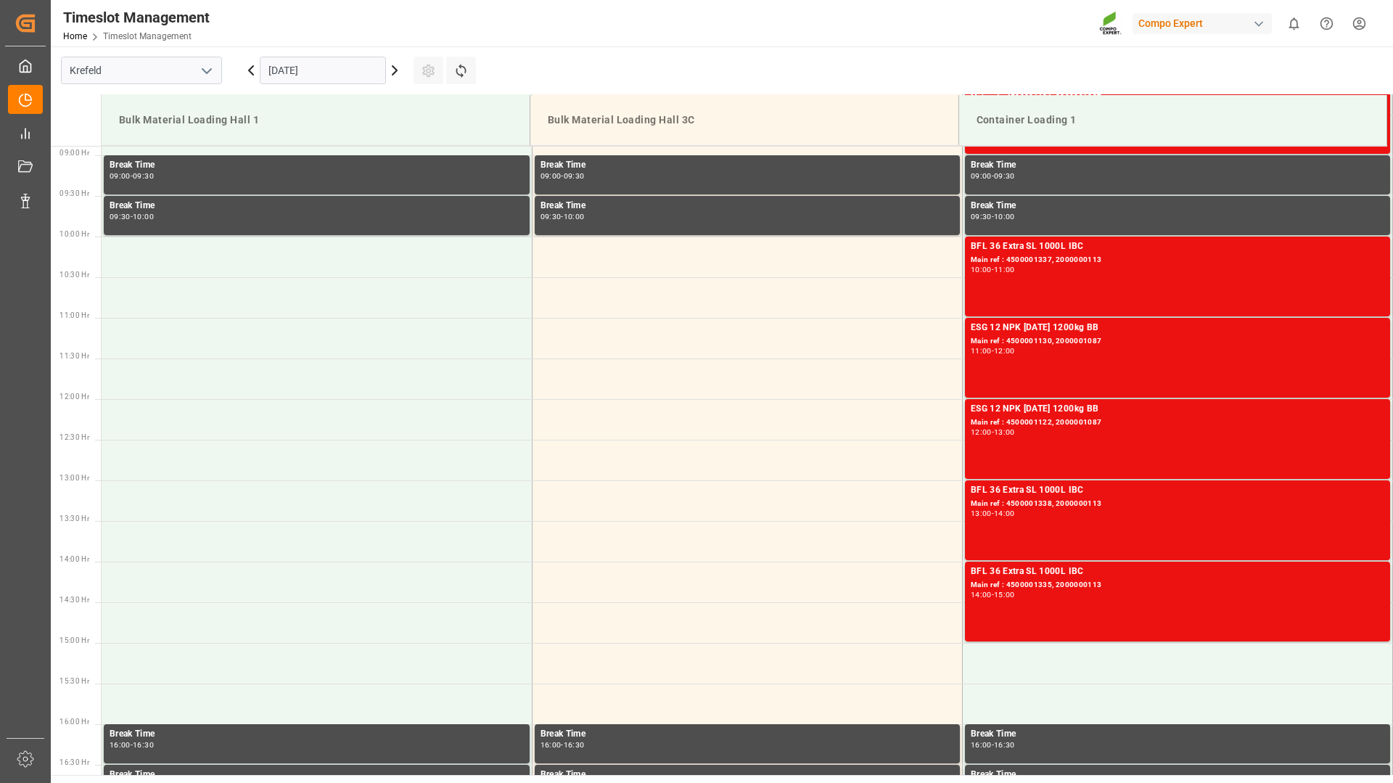
click at [248, 71] on icon at bounding box center [250, 70] width 17 height 17
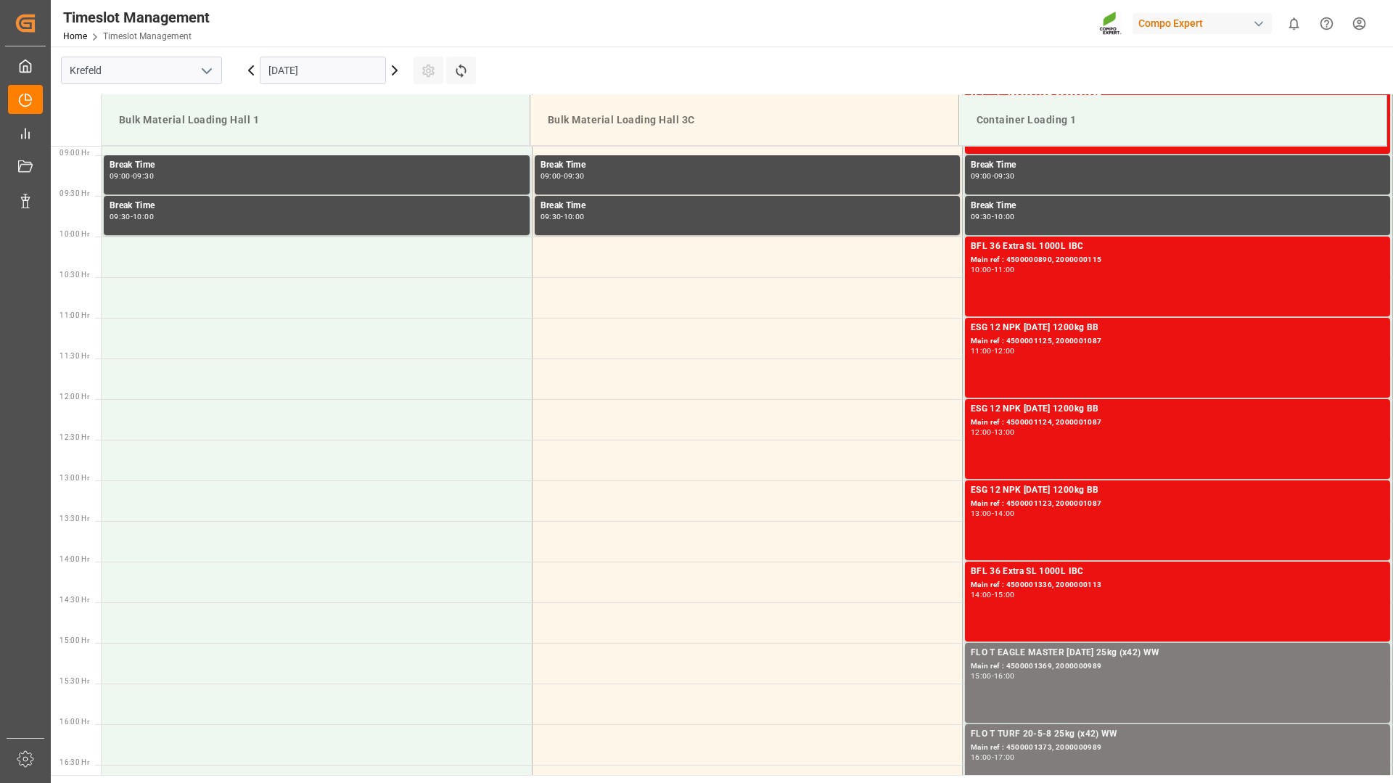
click at [248, 71] on icon at bounding box center [250, 70] width 17 height 17
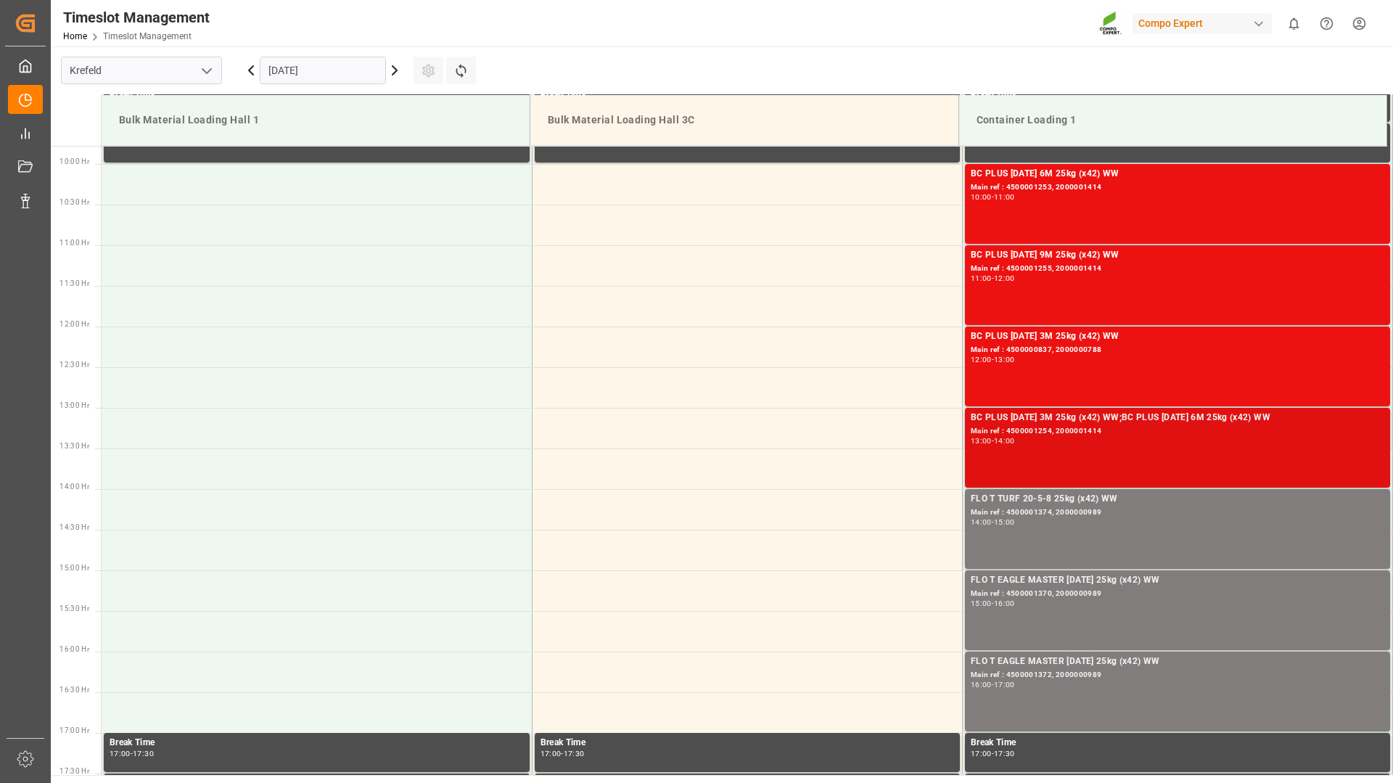
scroll to position [867, 0]
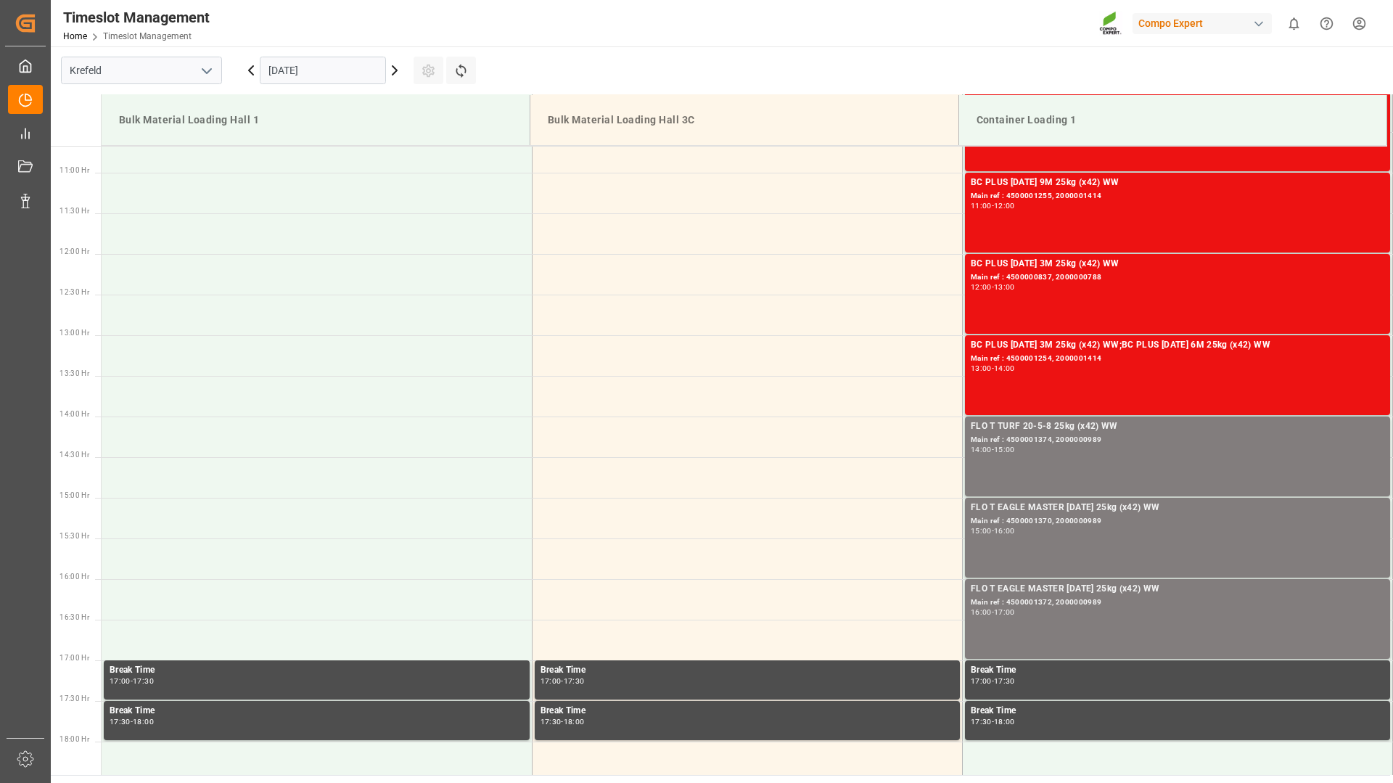
click at [397, 72] on icon at bounding box center [394, 70] width 17 height 17
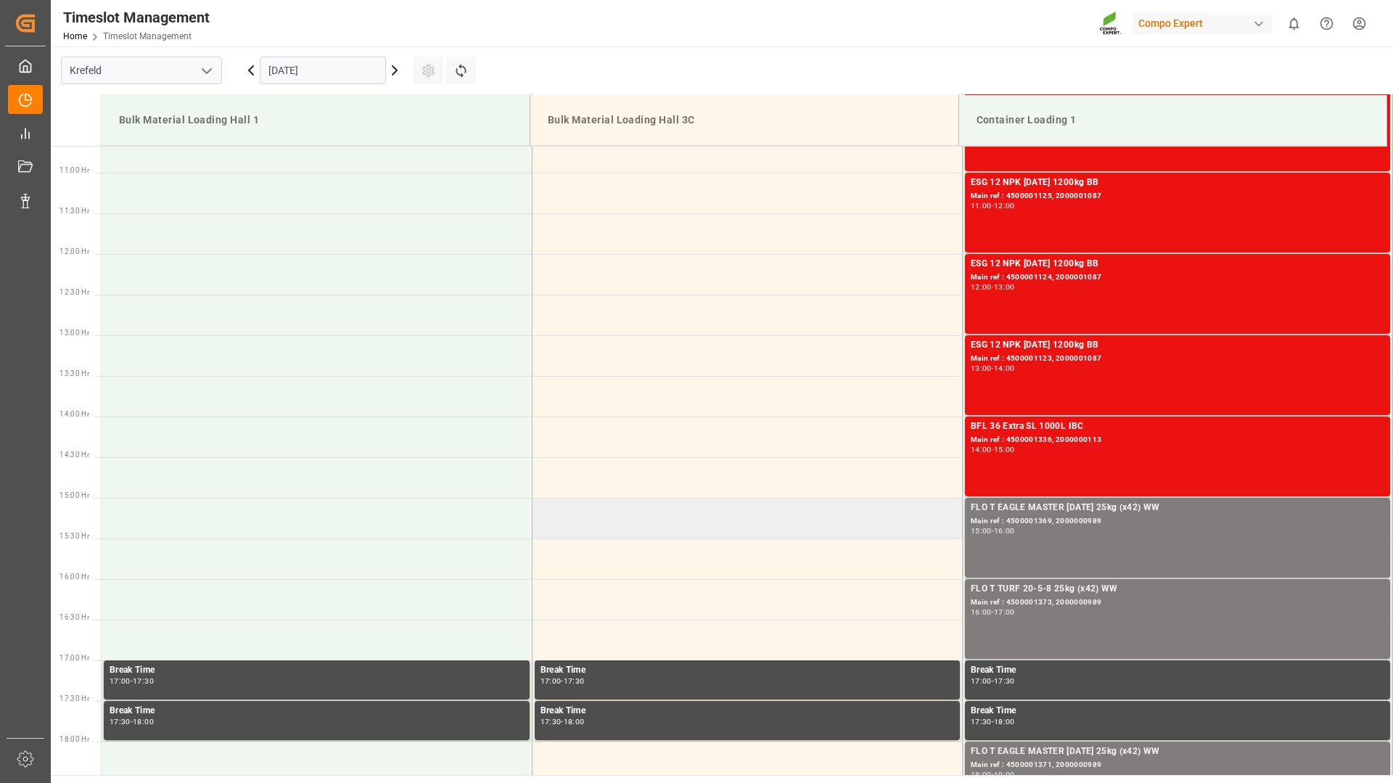
scroll to position [940, 0]
